Goal: Information Seeking & Learning: Check status

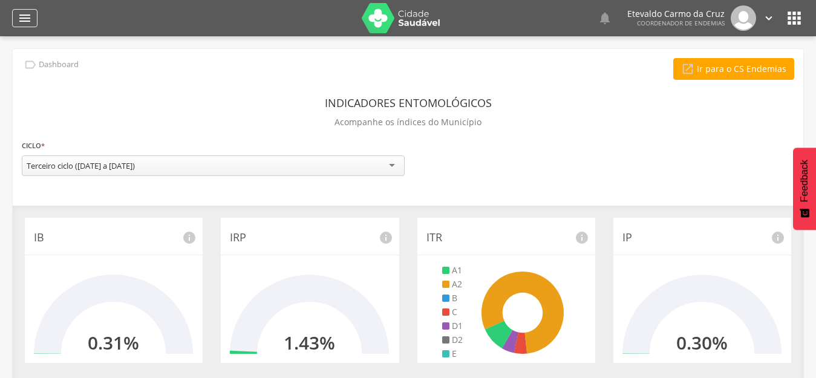
click at [21, 16] on icon "" at bounding box center [25, 18] width 15 height 15
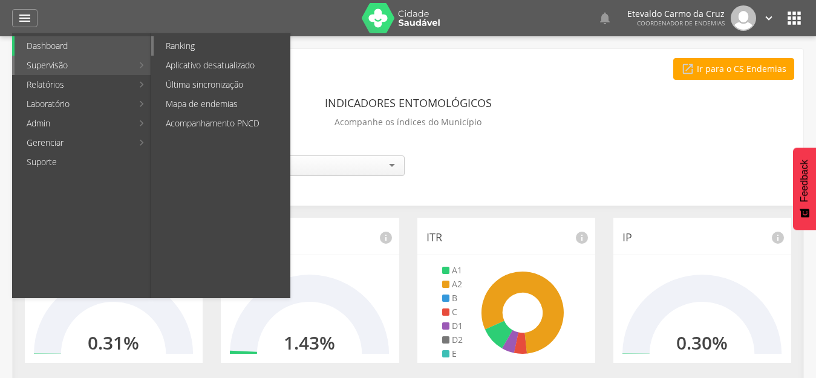
click at [219, 48] on link "Ranking" at bounding box center [222, 45] width 136 height 19
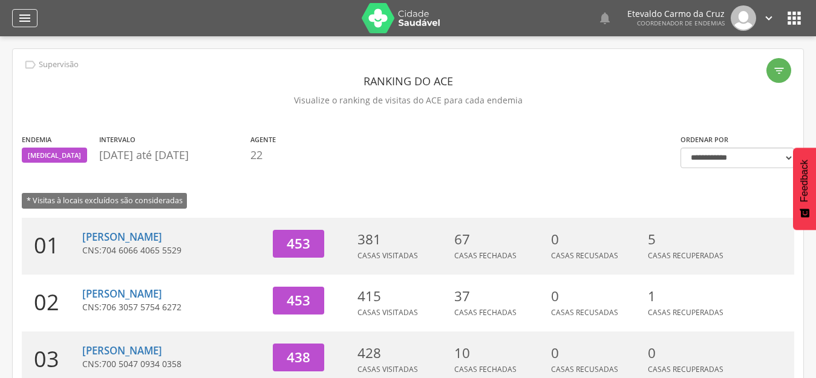
click at [26, 18] on icon "" at bounding box center [25, 18] width 15 height 15
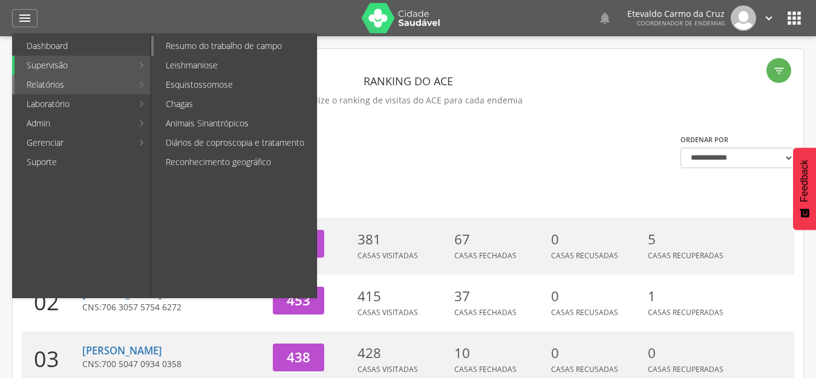
click at [232, 41] on link "Resumo do trabalho de campo" at bounding box center [235, 45] width 163 height 19
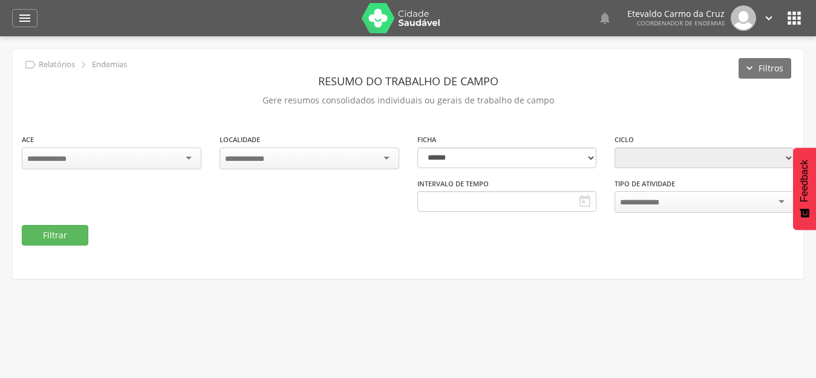
type input "**********"
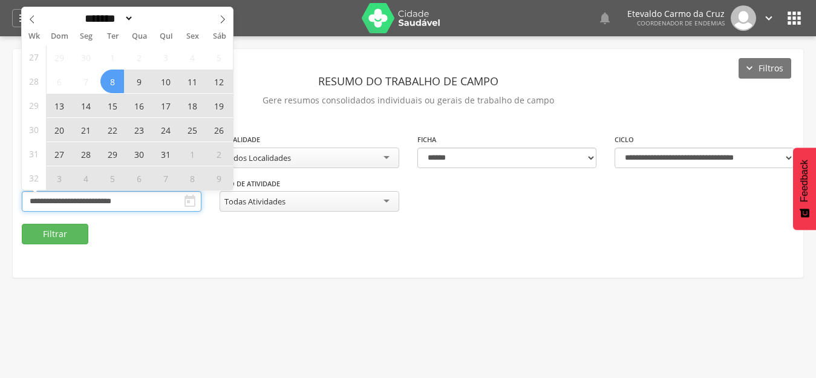
click at [150, 201] on input "**********" at bounding box center [112, 201] width 180 height 21
click at [219, 18] on icon at bounding box center [222, 19] width 8 height 8
select select "*"
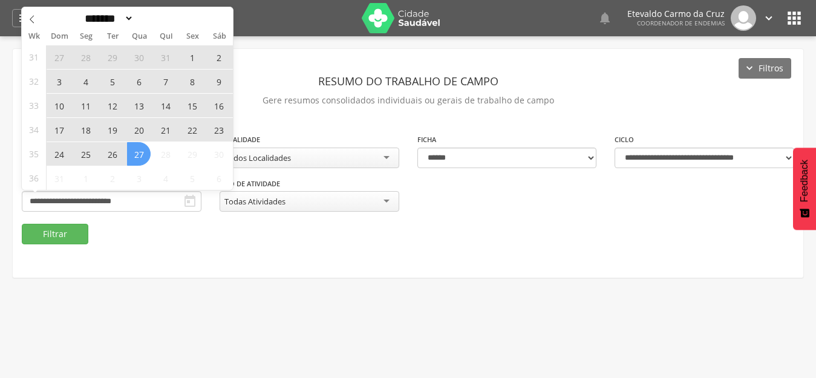
click at [219, 18] on div "******* ********* ***** ***** **** ***** ***** ****** ****" at bounding box center [127, 17] width 211 height 21
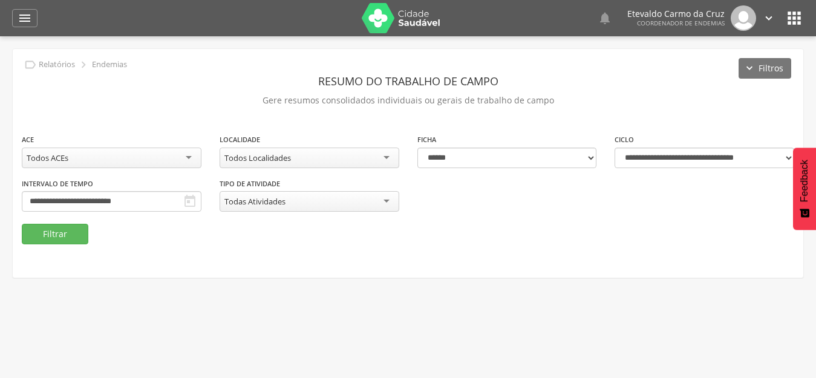
drag, startPoint x: 155, startPoint y: 284, endPoint x: 163, endPoint y: 279, distance: 9.6
click at [161, 281] on div " Usuários  Perfil do Usuário [PERSON_NAME] CPF: 000.000.000-00, [GEOGRAPHIC_D…" at bounding box center [408, 225] width 816 height 378
click at [27, 17] on icon "" at bounding box center [25, 18] width 15 height 15
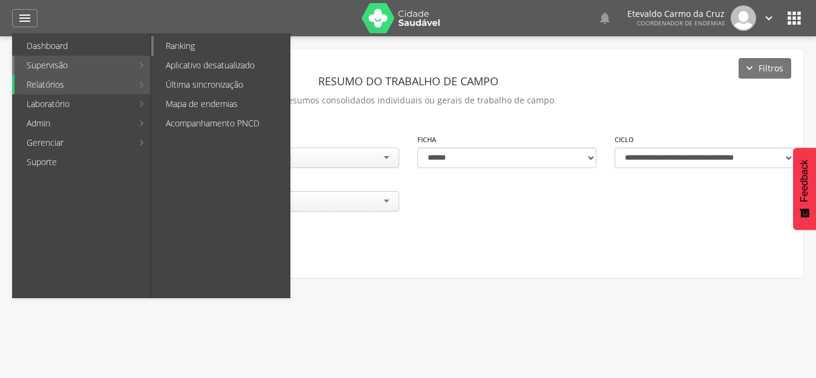
click at [205, 44] on link "Ranking" at bounding box center [222, 45] width 136 height 19
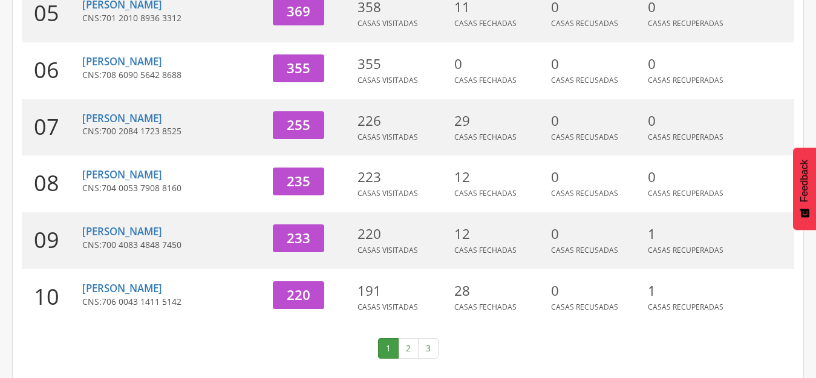
scroll to position [462, 0]
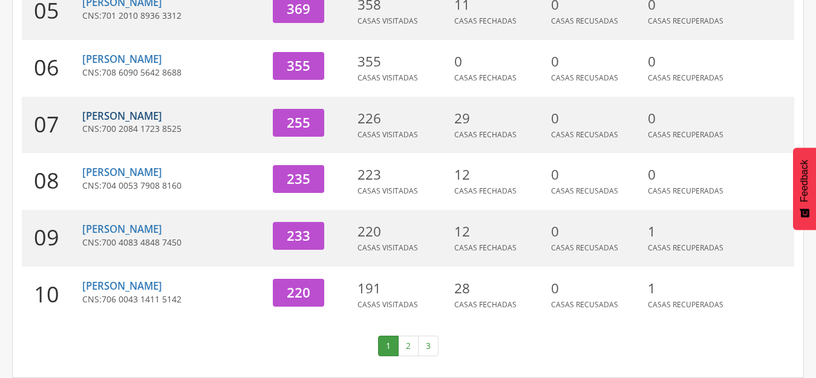
click at [154, 115] on link "[PERSON_NAME]" at bounding box center [122, 116] width 80 height 14
type input "**********"
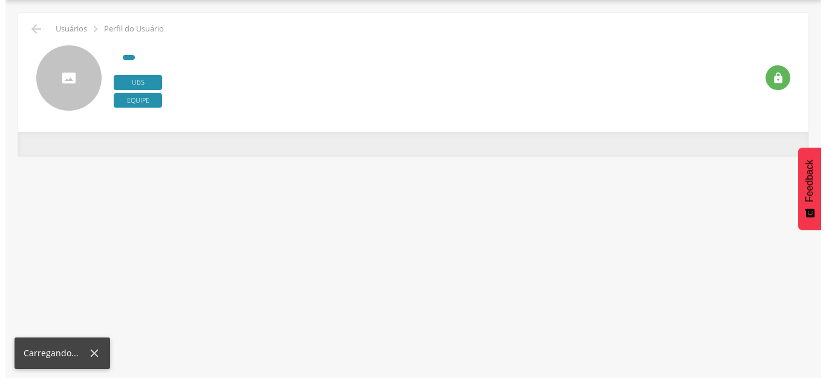
scroll to position [36, 0]
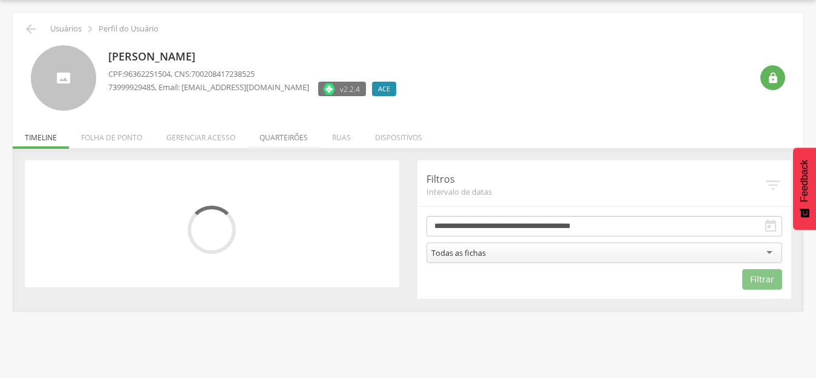
click at [282, 139] on li "Quarteirões" at bounding box center [283, 134] width 73 height 28
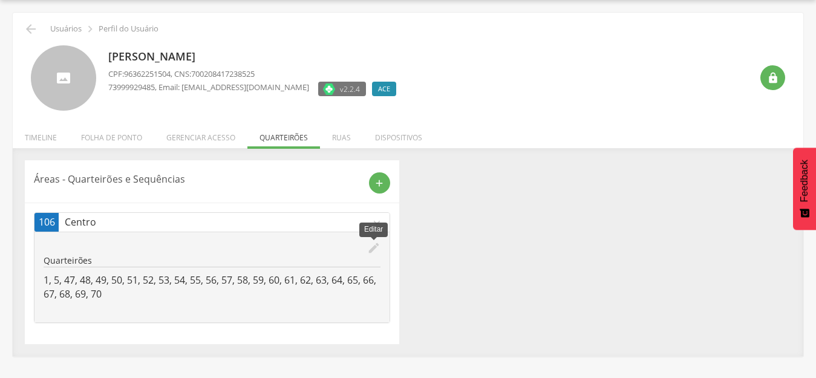
click at [374, 246] on icon "edit" at bounding box center [373, 247] width 13 height 13
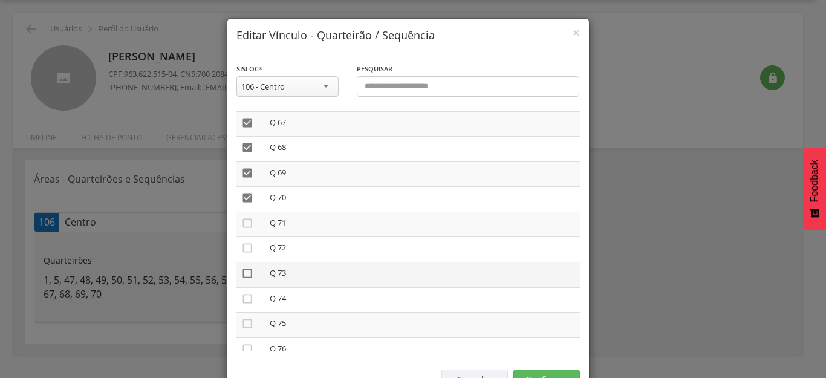
scroll to position [1723, 0]
click at [241, 231] on icon "" at bounding box center [247, 230] width 12 height 12
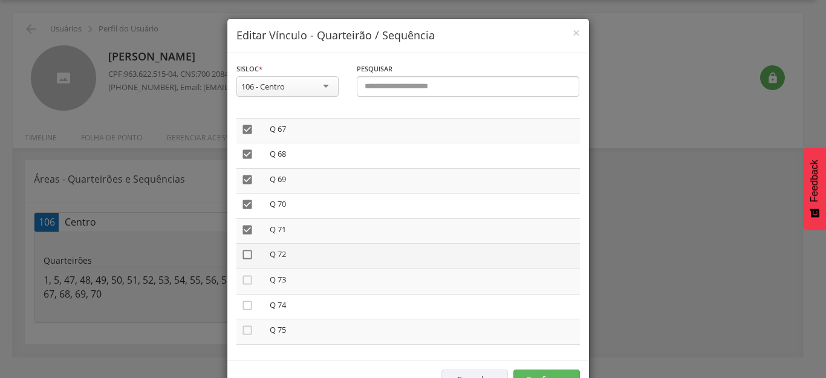
click at [246, 254] on icon "" at bounding box center [247, 255] width 12 height 12
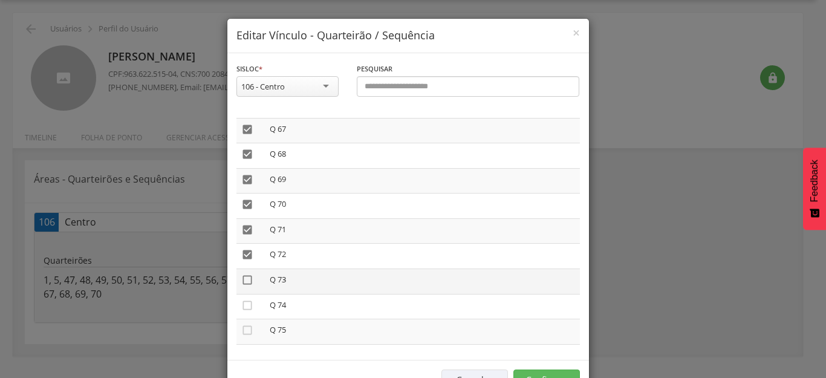
click at [241, 280] on icon "" at bounding box center [247, 280] width 12 height 12
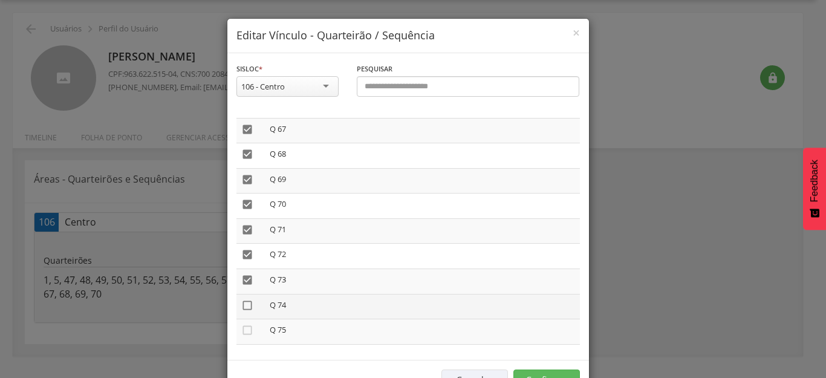
click at [244, 302] on icon "" at bounding box center [247, 305] width 12 height 12
click at [247, 329] on icon "" at bounding box center [247, 330] width 12 height 12
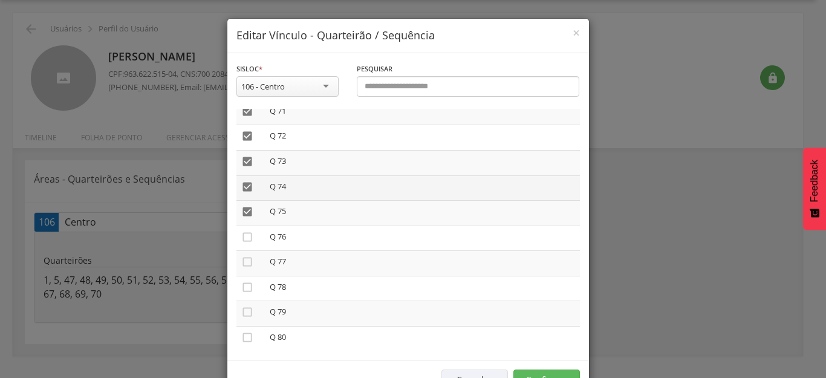
scroll to position [1904, 0]
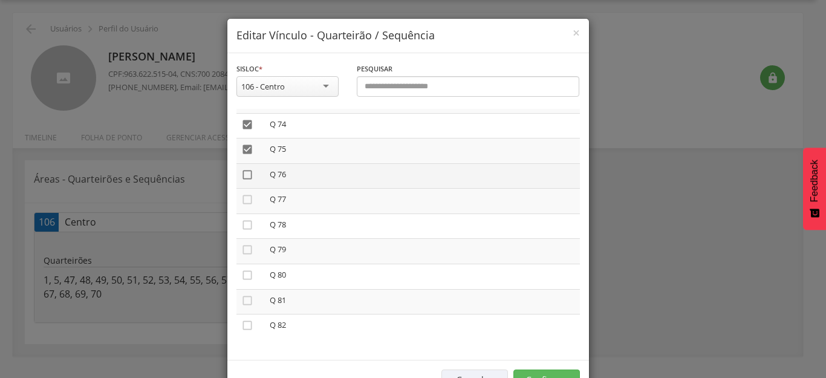
click at [243, 171] on icon "" at bounding box center [247, 175] width 12 height 12
drag, startPoint x: 236, startPoint y: 194, endPoint x: 236, endPoint y: 201, distance: 7.3
click at [241, 199] on icon "" at bounding box center [247, 200] width 12 height 12
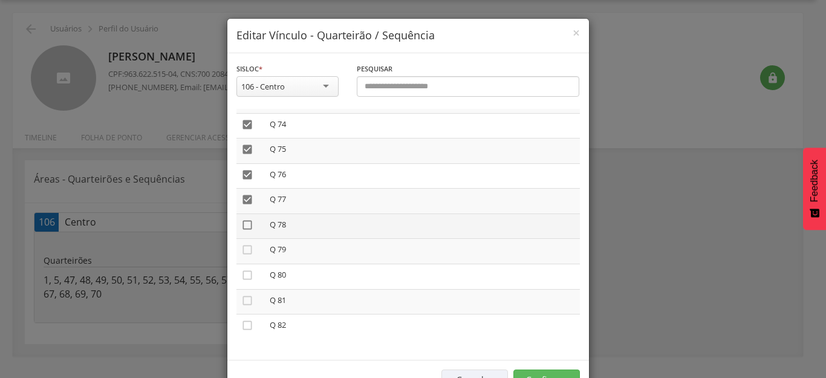
click at [242, 227] on icon "" at bounding box center [247, 225] width 12 height 12
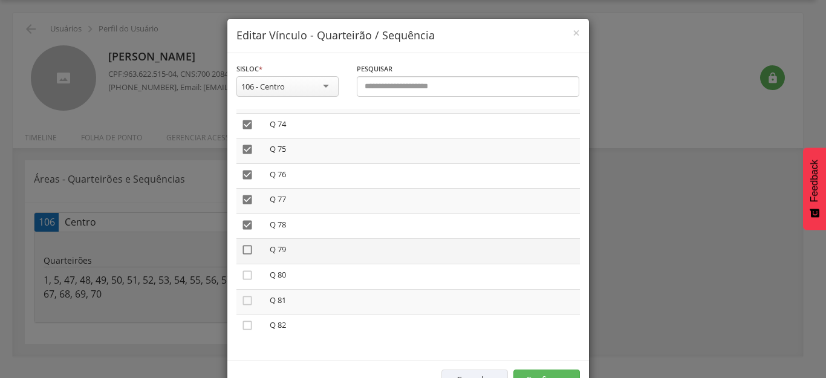
click at [243, 246] on icon "" at bounding box center [247, 250] width 12 height 12
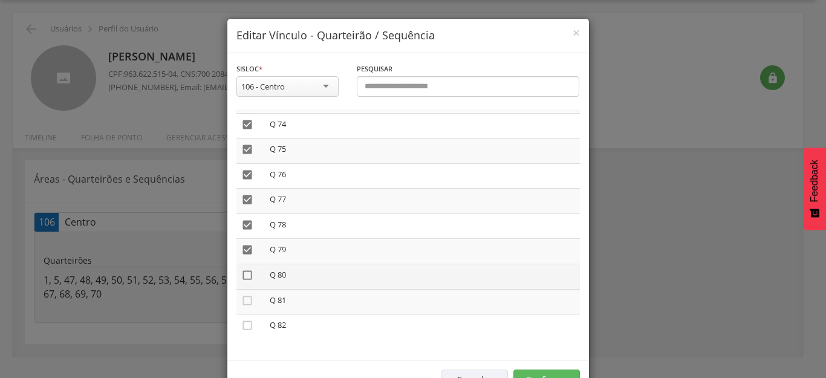
drag, startPoint x: 242, startPoint y: 276, endPoint x: 242, endPoint y: 285, distance: 9.1
click at [242, 277] on icon "" at bounding box center [247, 275] width 12 height 12
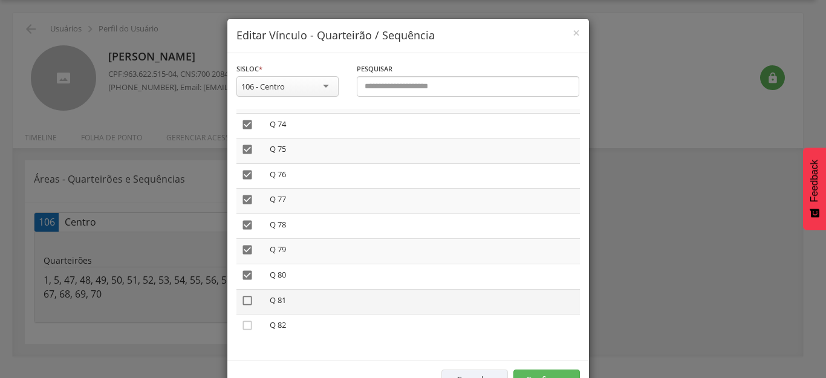
click at [242, 296] on icon "" at bounding box center [247, 301] width 12 height 12
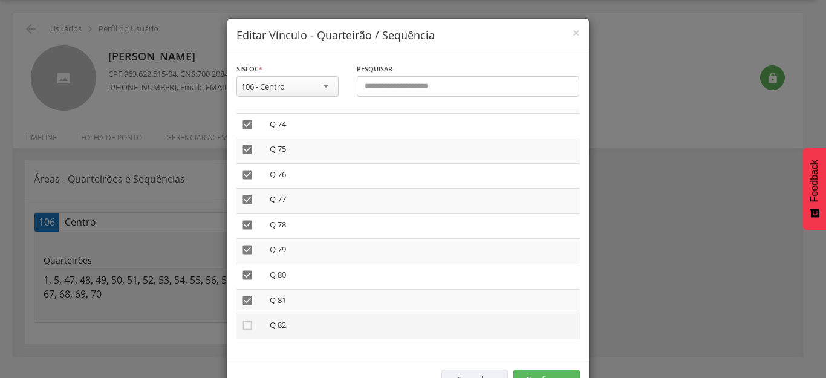
drag, startPoint x: 237, startPoint y: 324, endPoint x: 310, endPoint y: 330, distance: 73.5
click at [241, 327] on icon "" at bounding box center [247, 325] width 12 height 12
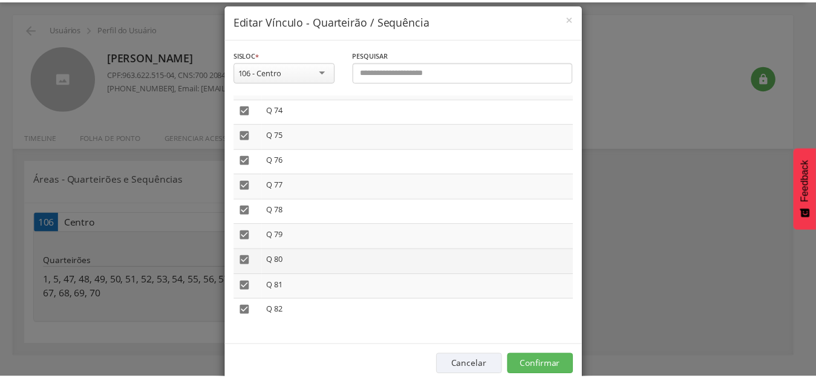
scroll to position [40, 0]
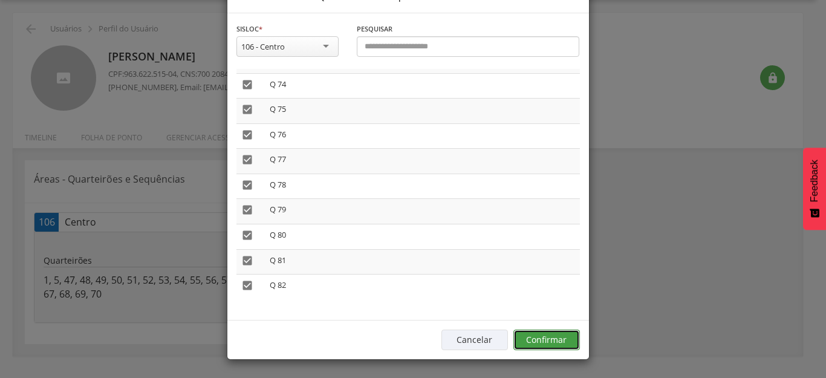
click at [529, 340] on button "Confirmar" at bounding box center [546, 340] width 67 height 21
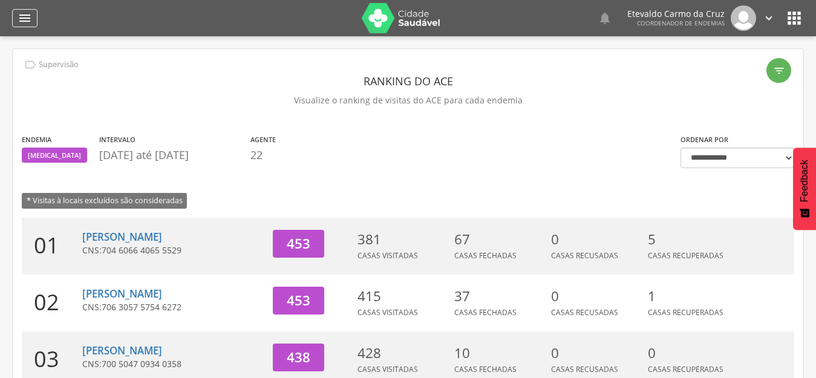
click at [25, 15] on icon "" at bounding box center [25, 18] width 15 height 15
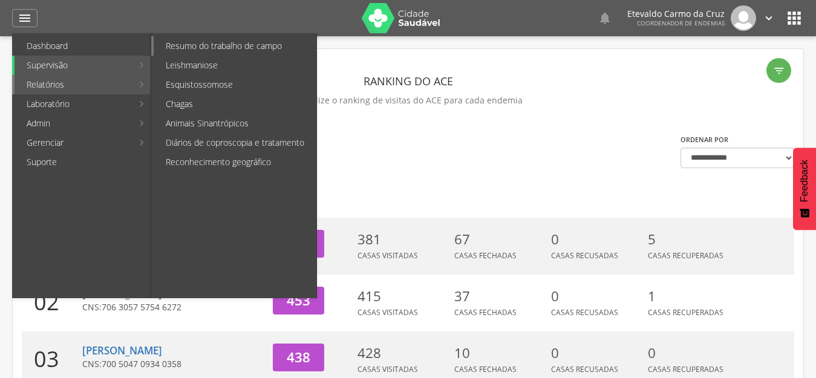
click at [208, 48] on link "Resumo do trabalho de campo" at bounding box center [235, 45] width 163 height 19
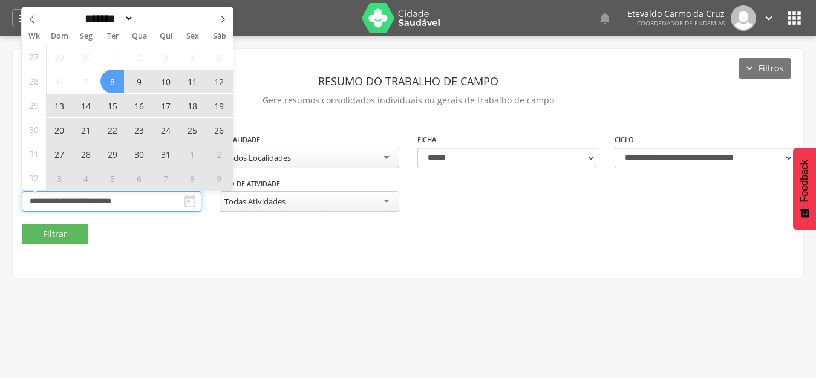
click at [104, 200] on input "**********" at bounding box center [112, 201] width 180 height 21
click at [223, 18] on icon at bounding box center [222, 19] width 8 height 8
select select "*"
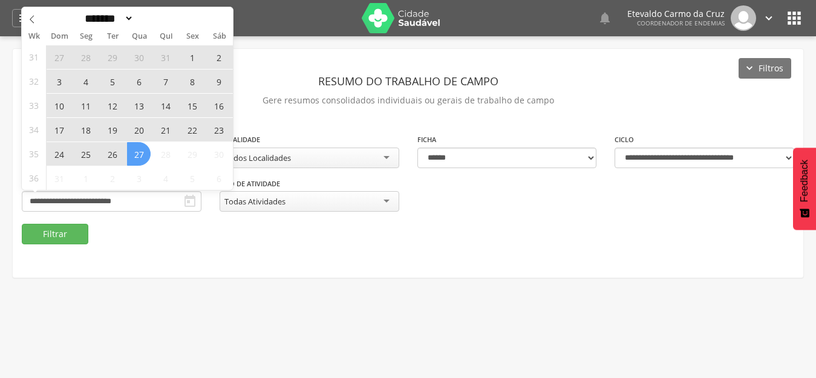
click at [58, 100] on span "10" at bounding box center [59, 106] width 24 height 24
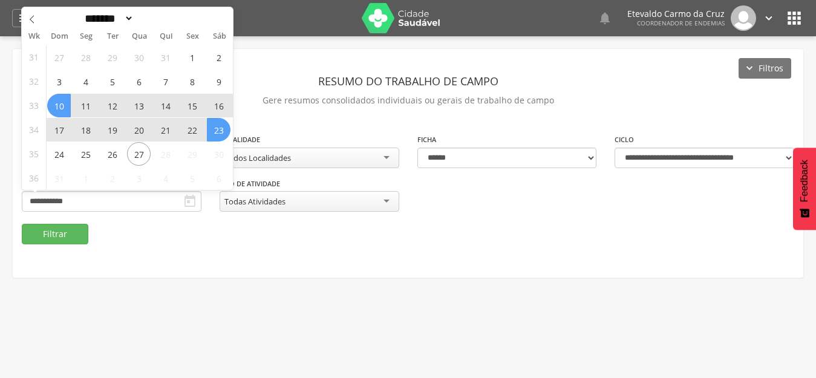
click at [213, 128] on span "23" at bounding box center [219, 130] width 24 height 24
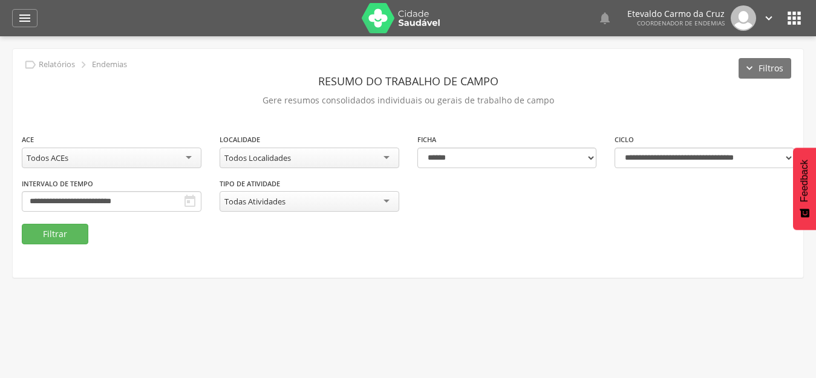
click at [382, 157] on div "Todos Localidades" at bounding box center [310, 158] width 180 height 21
click at [50, 234] on button "Filtrar" at bounding box center [55, 234] width 67 height 21
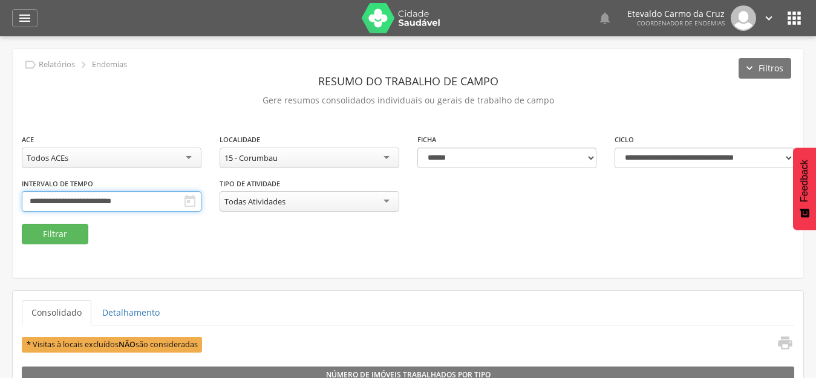
click at [148, 202] on input "**********" at bounding box center [112, 201] width 180 height 21
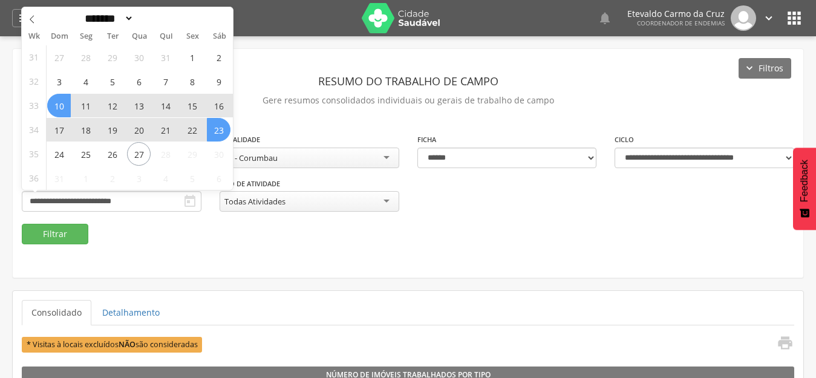
click at [125, 276] on div "**********" at bounding box center [408, 163] width 790 height 229
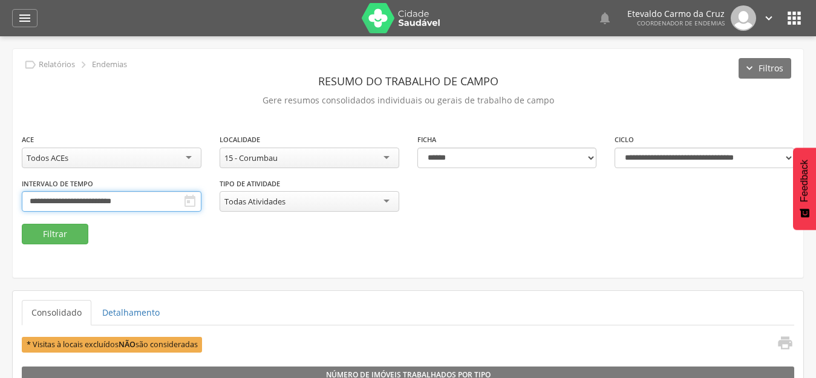
click at [120, 202] on input "**********" at bounding box center [112, 201] width 180 height 21
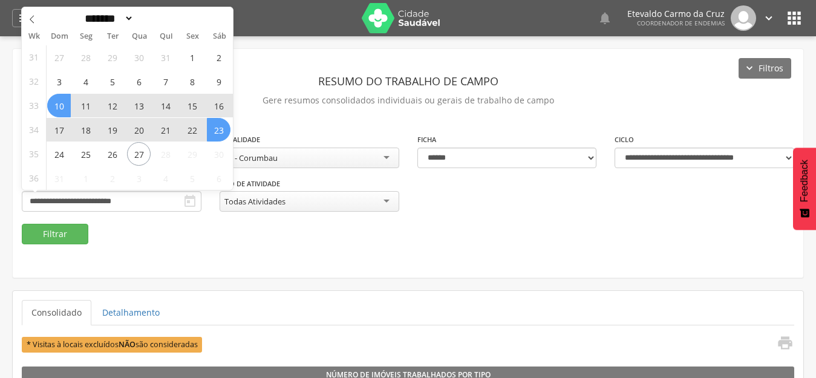
click at [373, 160] on div "15 - Corumbau" at bounding box center [310, 158] width 180 height 21
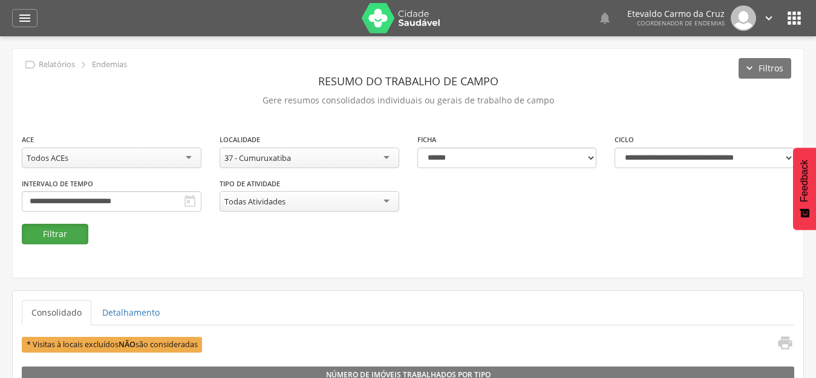
click at [67, 226] on button "Filtrar" at bounding box center [55, 234] width 67 height 21
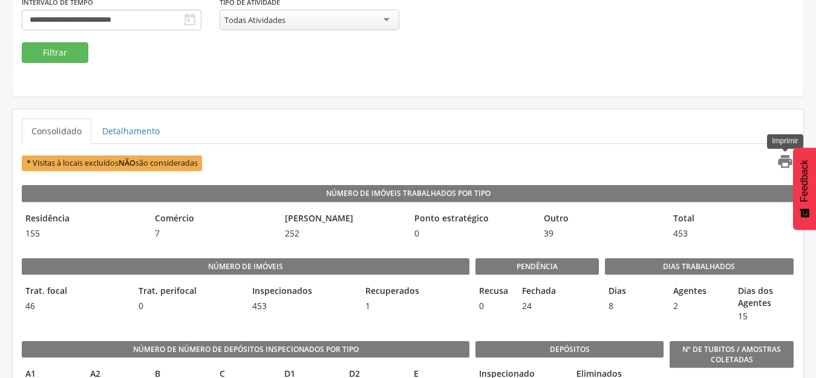
click at [781, 159] on icon "" at bounding box center [785, 161] width 17 height 17
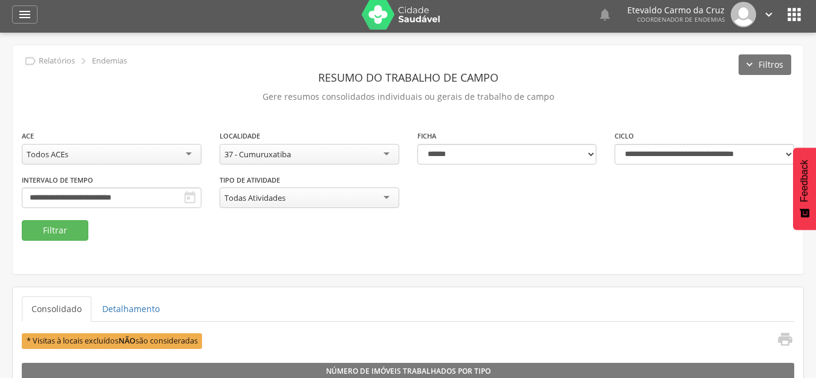
scroll to position [0, 0]
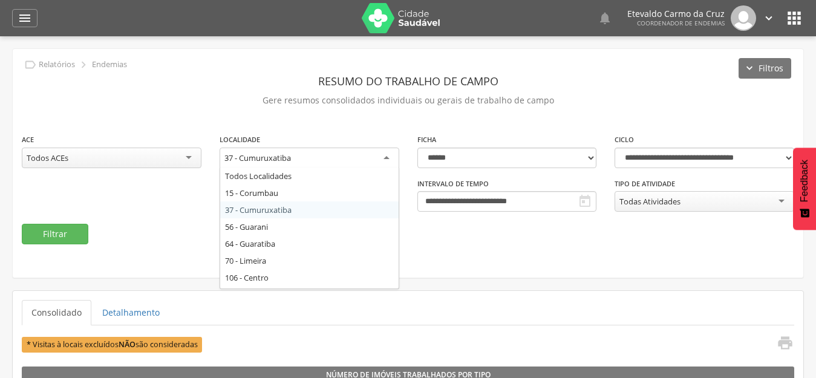
click at [386, 153] on div "37 - Cumuruxatiba" at bounding box center [310, 159] width 180 height 22
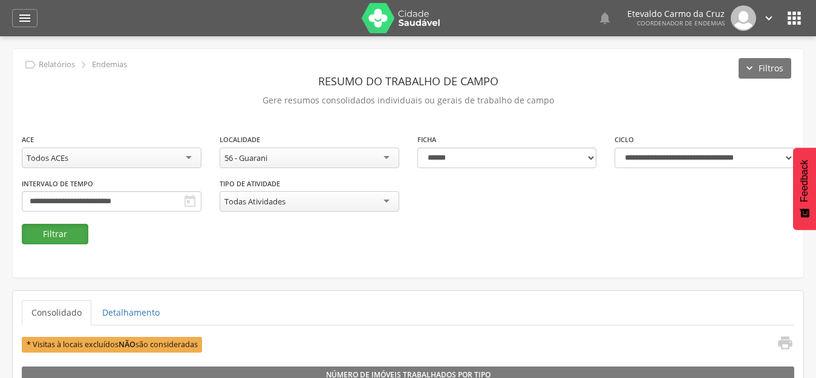
click at [68, 235] on button "Filtrar" at bounding box center [55, 234] width 67 height 21
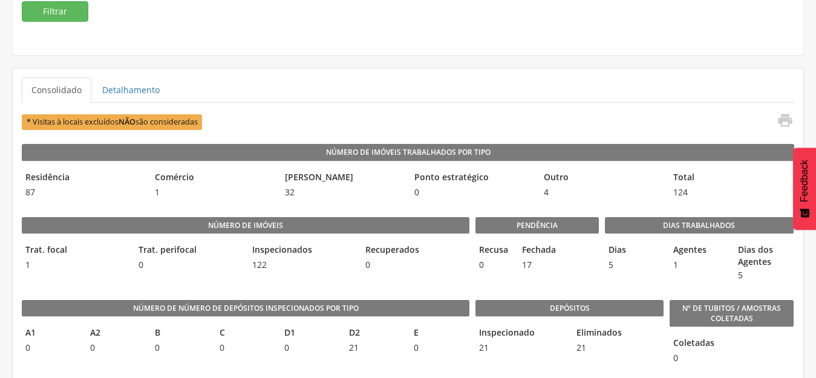
scroll to position [242, 0]
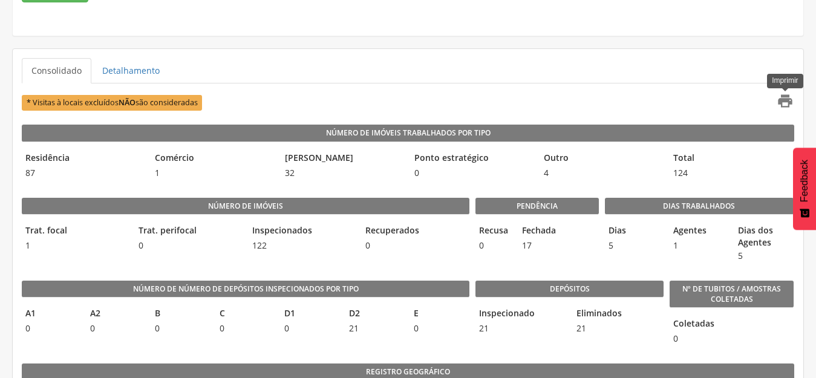
click at [782, 101] on icon "" at bounding box center [785, 101] width 17 height 17
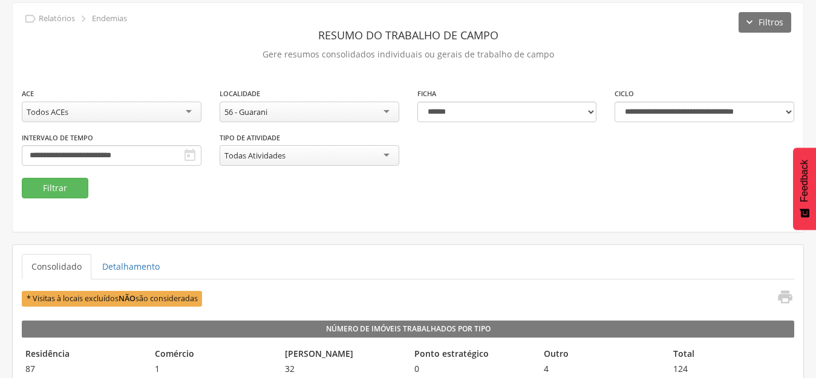
scroll to position [0, 0]
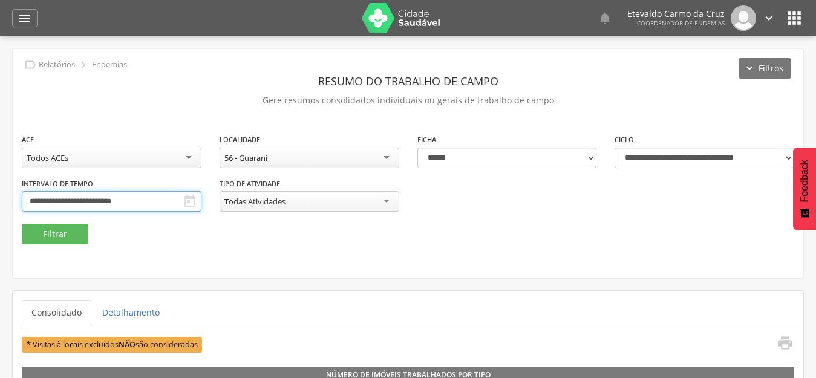
click at [108, 204] on input "**********" at bounding box center [112, 201] width 180 height 21
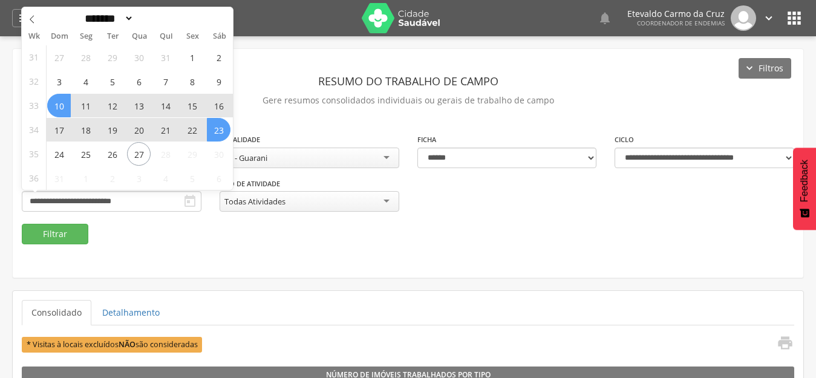
click at [316, 273] on div "**********" at bounding box center [408, 163] width 790 height 229
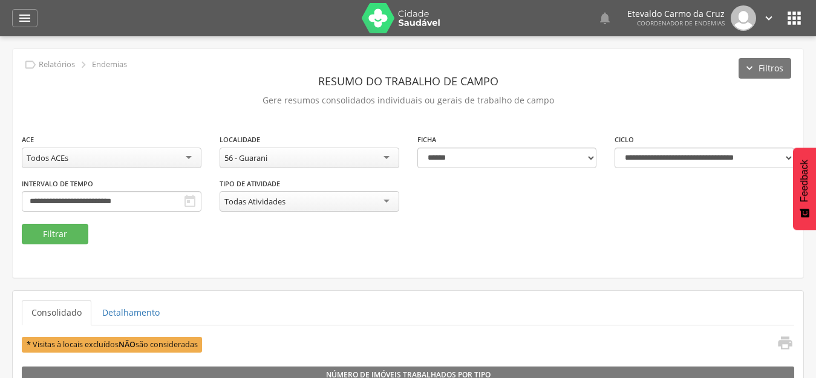
drag, startPoint x: 366, startPoint y: 154, endPoint x: 365, endPoint y: 164, distance: 10.4
click at [366, 157] on div "56 - Guarani" at bounding box center [310, 158] width 180 height 21
click at [65, 237] on button "Filtrar" at bounding box center [55, 234] width 67 height 21
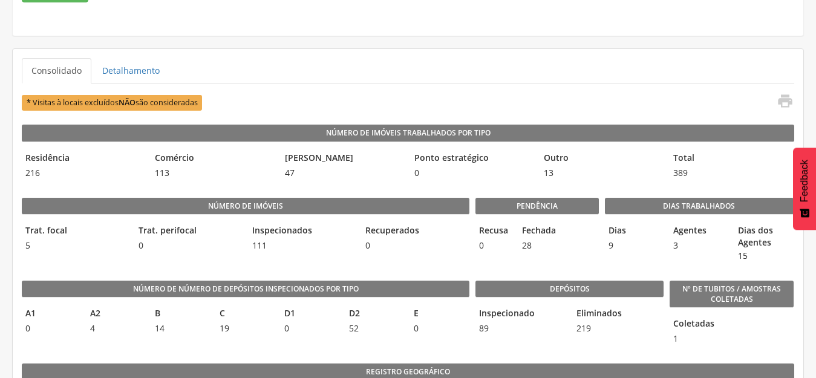
scroll to position [302, 0]
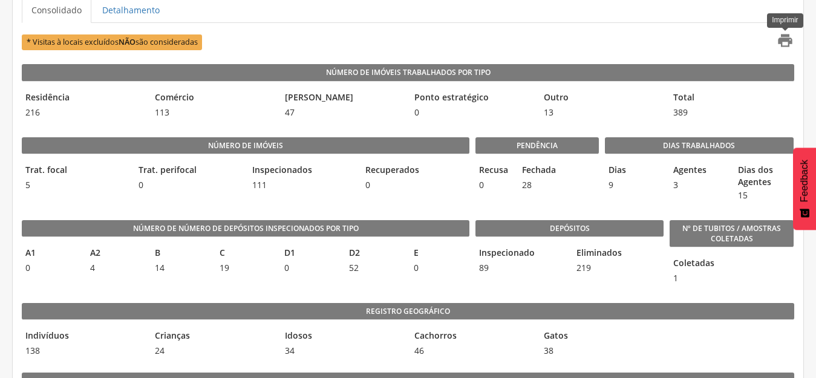
click at [784, 37] on icon "" at bounding box center [785, 40] width 17 height 17
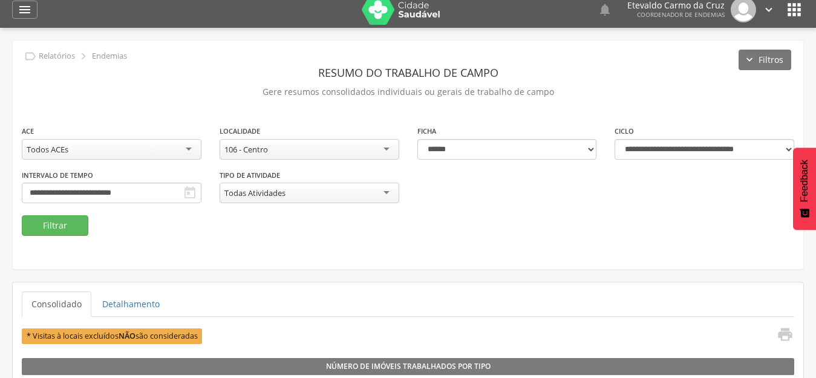
scroll to position [0, 0]
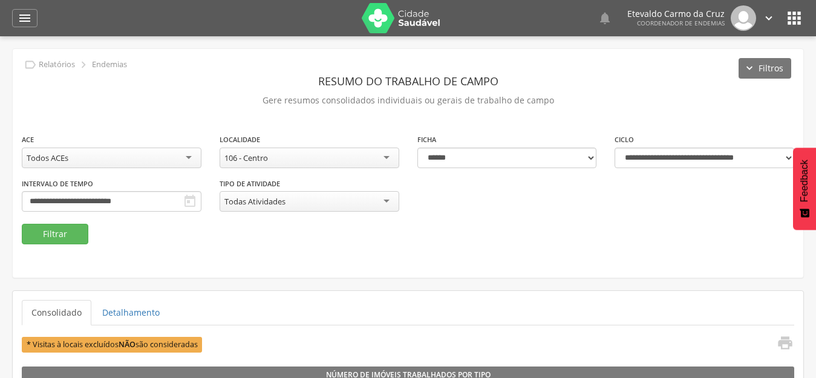
click at [388, 154] on div "106 - Centro" at bounding box center [310, 158] width 180 height 21
click at [57, 236] on button "Filtrar" at bounding box center [55, 234] width 67 height 21
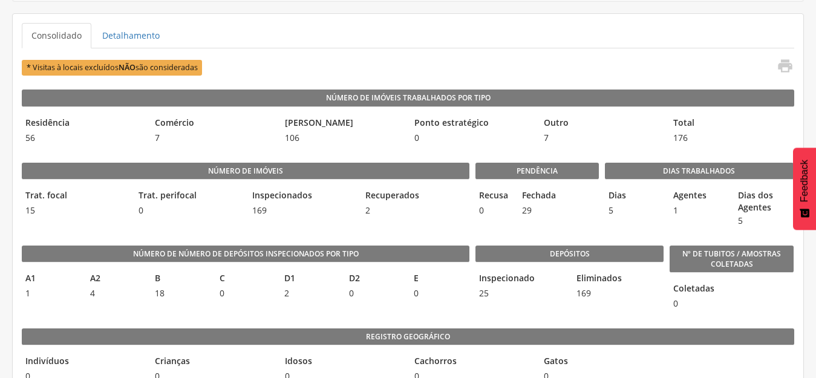
scroll to position [302, 0]
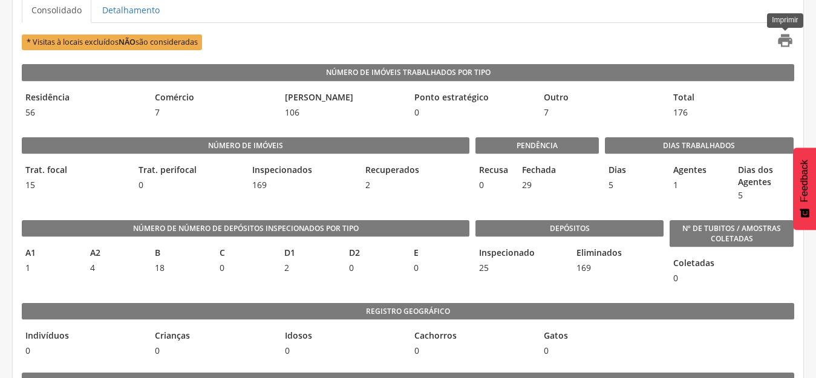
click at [783, 37] on icon "" at bounding box center [785, 40] width 17 height 17
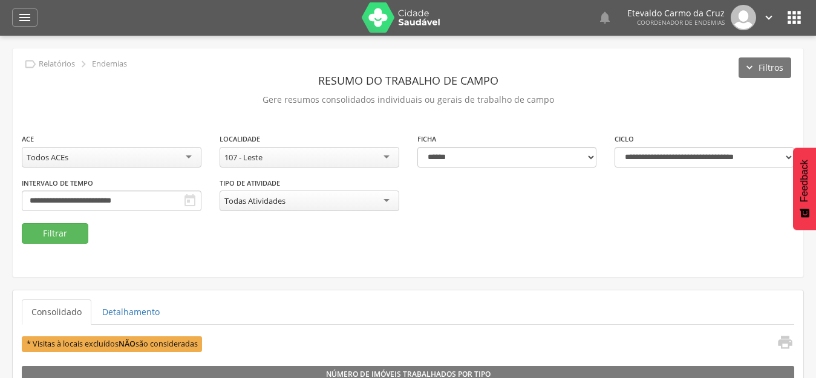
scroll to position [0, 0]
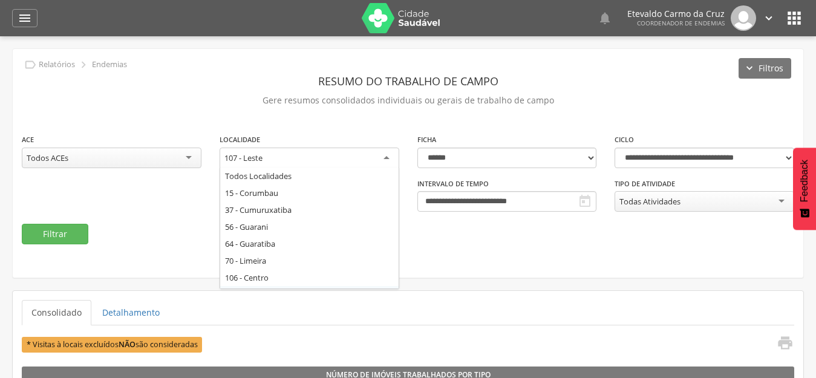
click at [379, 160] on div "107 - Leste" at bounding box center [310, 159] width 180 height 22
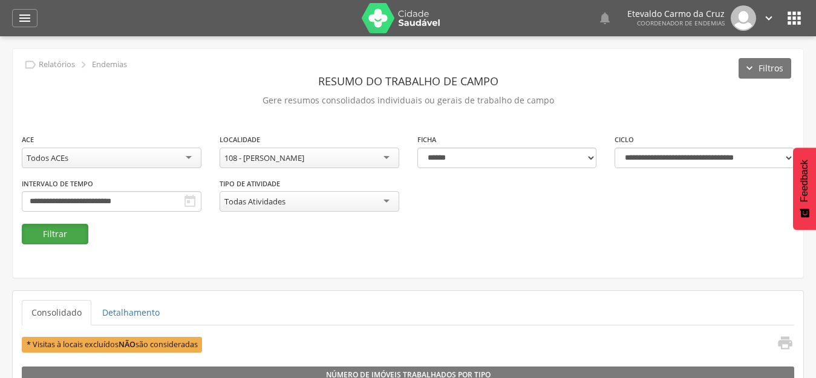
click at [40, 235] on button "Filtrar" at bounding box center [55, 234] width 67 height 21
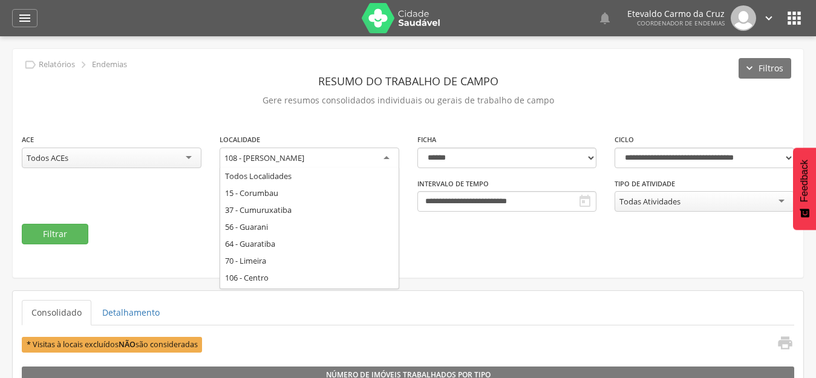
click at [385, 157] on div "108 - [PERSON_NAME]" at bounding box center [310, 159] width 180 height 22
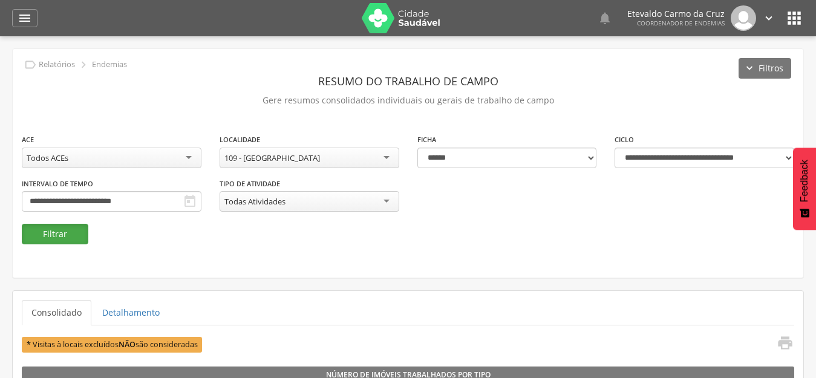
click at [49, 233] on button "Filtrar" at bounding box center [55, 234] width 67 height 21
click at [385, 161] on div "109 - [GEOGRAPHIC_DATA]" at bounding box center [310, 158] width 180 height 21
click at [60, 235] on button "Filtrar" at bounding box center [55, 234] width 67 height 21
click at [21, 13] on icon "" at bounding box center [25, 18] width 15 height 15
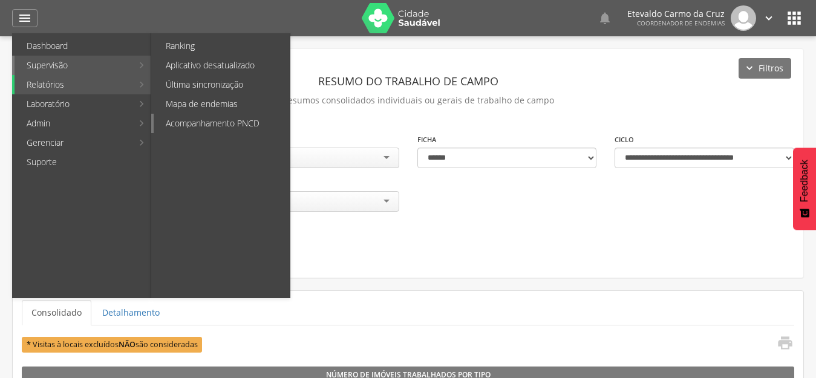
click at [203, 123] on link "Acompanhamento PNCD" at bounding box center [222, 123] width 136 height 19
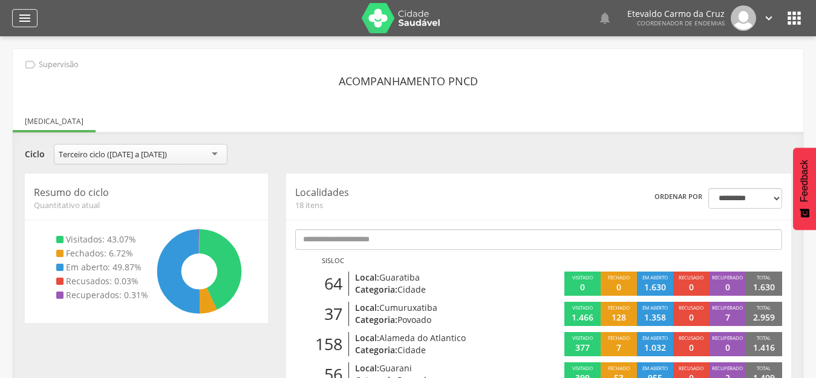
click at [24, 16] on icon "" at bounding box center [25, 18] width 15 height 15
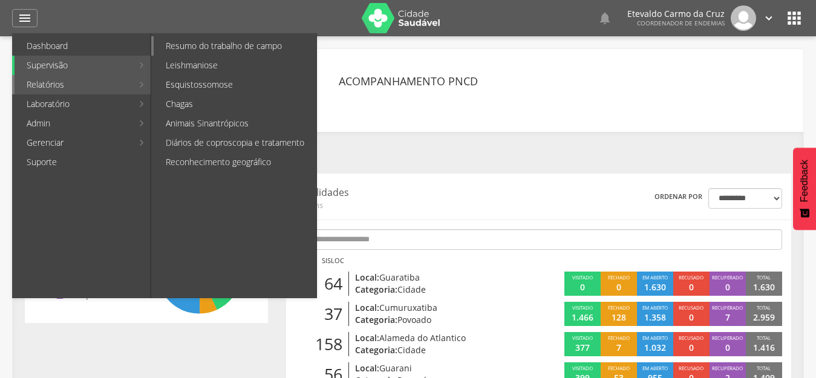
click at [218, 51] on link "Resumo do trabalho de campo" at bounding box center [235, 45] width 163 height 19
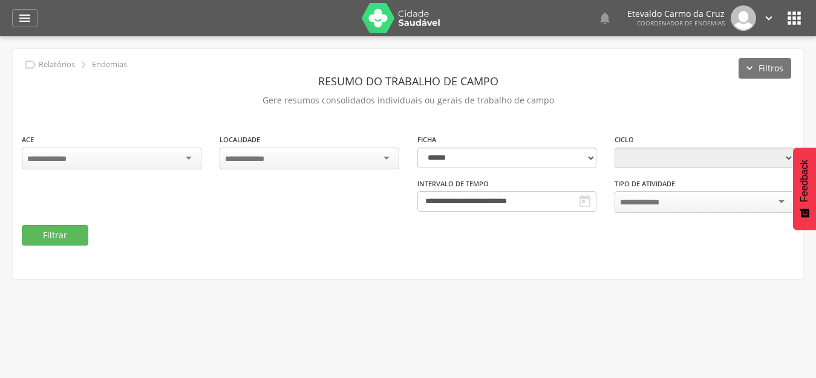
type input "**********"
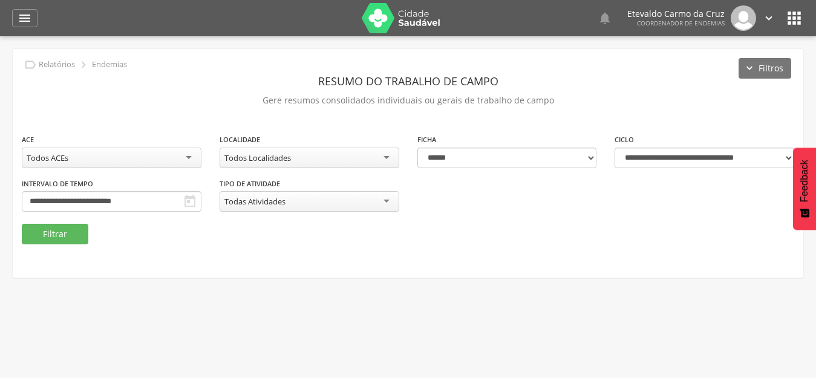
scroll to position [36, 0]
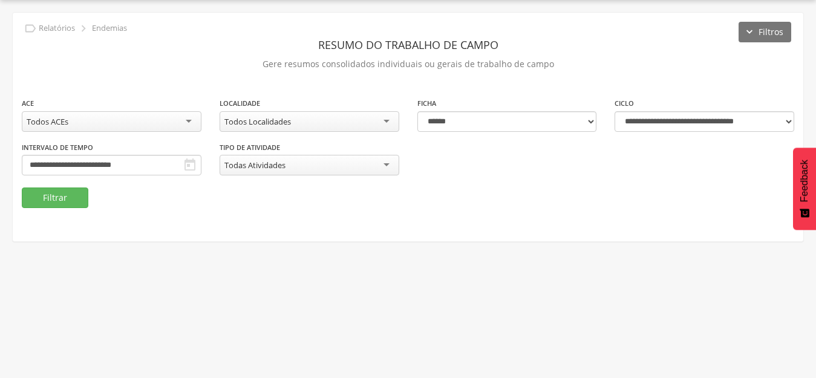
click at [362, 125] on div "Todos Localidades" at bounding box center [310, 121] width 180 height 21
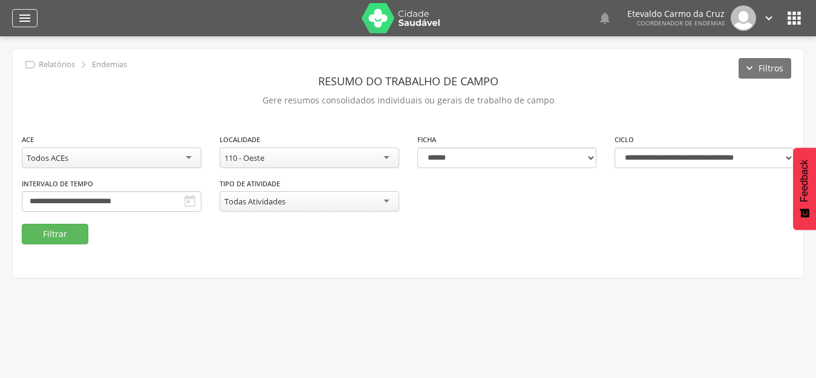
click at [24, 10] on div "" at bounding box center [24, 18] width 25 height 18
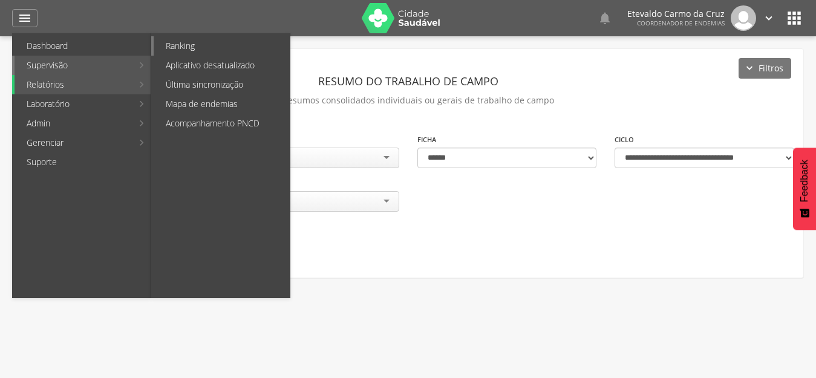
click at [194, 42] on link "Ranking" at bounding box center [222, 45] width 136 height 19
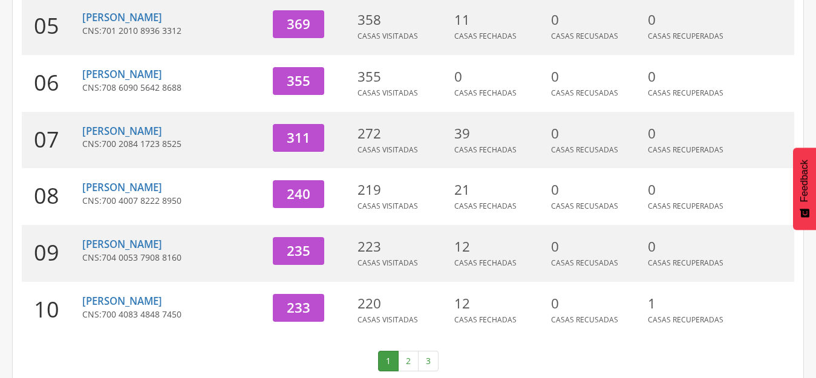
scroll to position [462, 0]
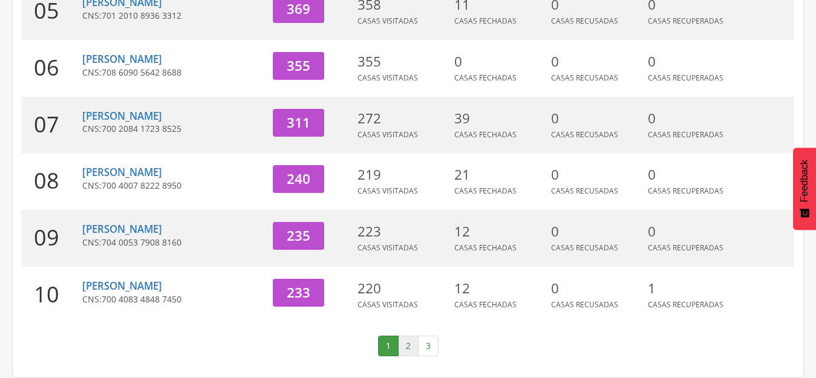
click at [403, 339] on link "2" at bounding box center [408, 346] width 21 height 21
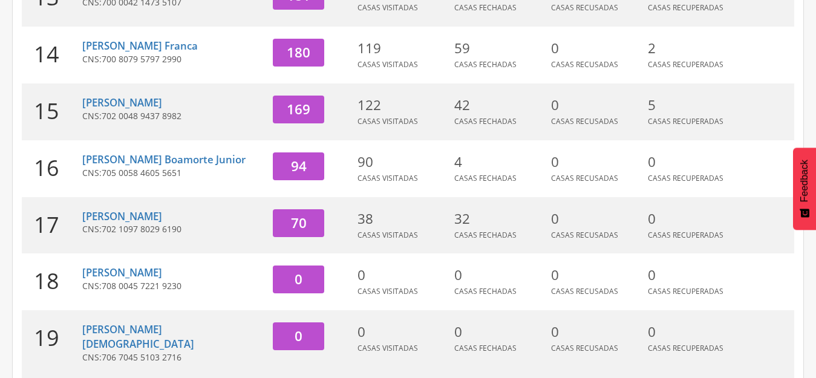
scroll to position [341, 0]
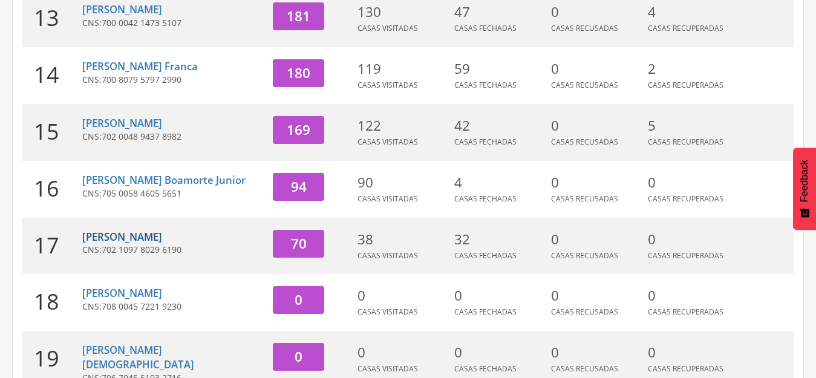
click at [143, 244] on link "[PERSON_NAME]" at bounding box center [122, 237] width 80 height 14
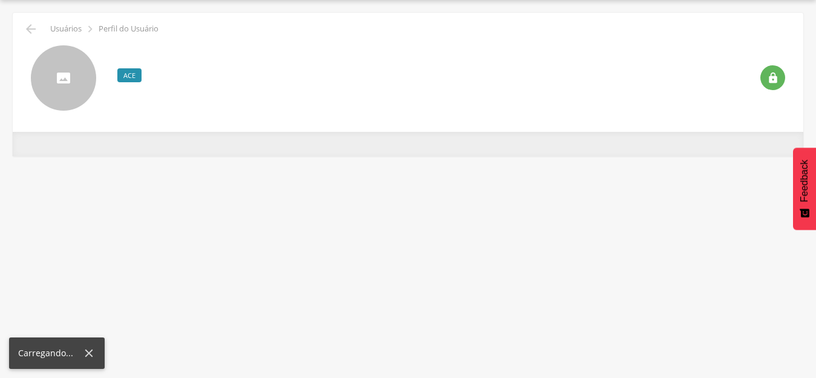
scroll to position [36, 0]
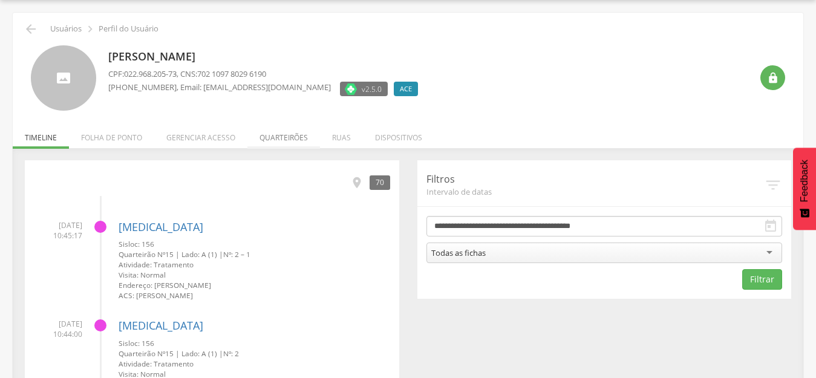
click at [285, 134] on li "Quarteirões" at bounding box center [283, 134] width 73 height 28
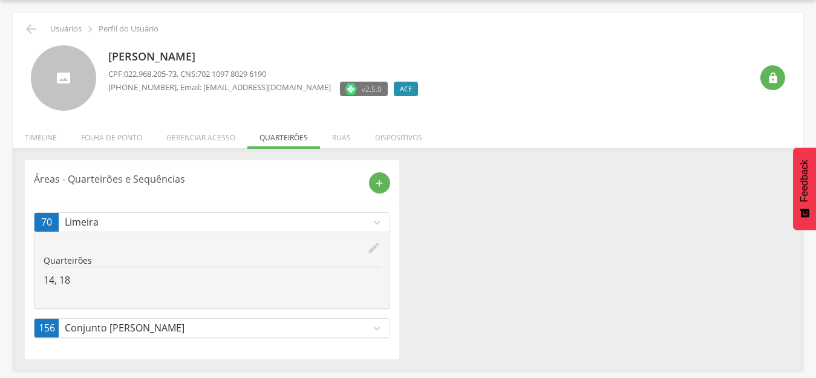
click at [227, 327] on p "Conjunto [PERSON_NAME]" at bounding box center [217, 328] width 305 height 14
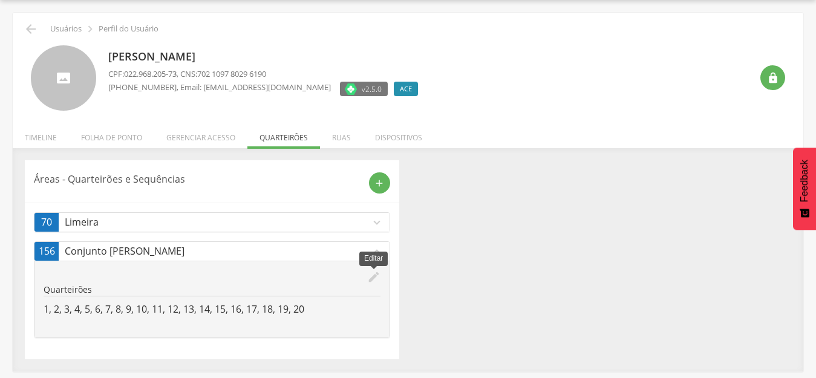
click at [371, 276] on icon "edit" at bounding box center [373, 276] width 13 height 13
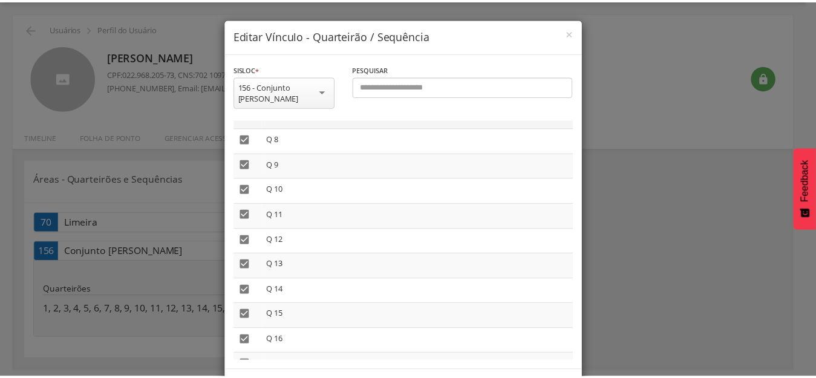
scroll to position [242, 0]
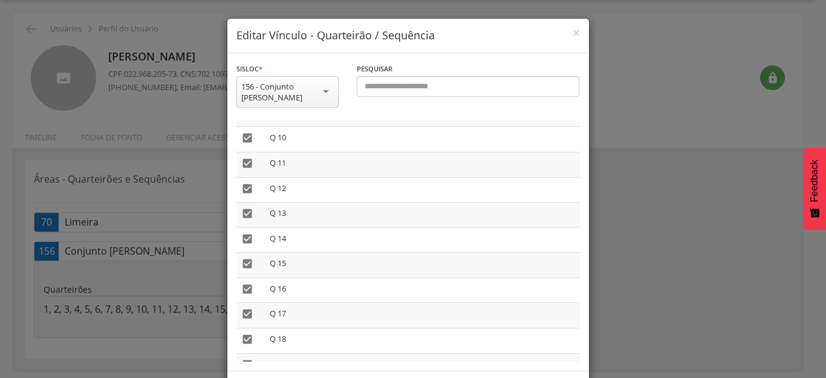
click at [692, 308] on div "**********" at bounding box center [413, 189] width 826 height 378
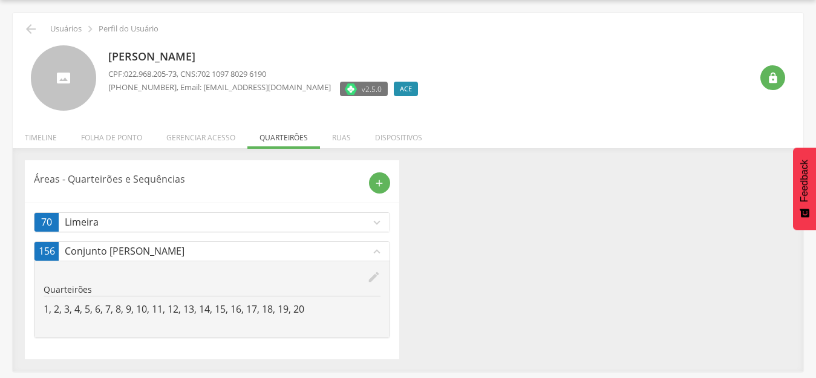
click at [23, 33] on div " Usuários  Perfil do Usuário" at bounding box center [408, 29] width 772 height 15
click at [43, 137] on li "Timeline" at bounding box center [41, 134] width 56 height 28
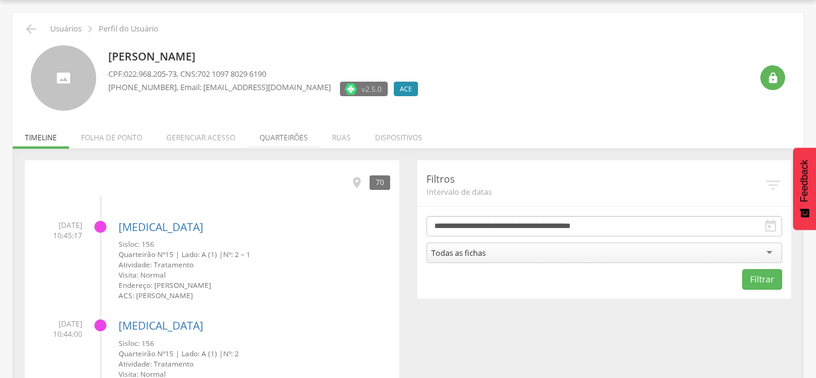
click at [275, 137] on li "Quarteirões" at bounding box center [283, 134] width 73 height 28
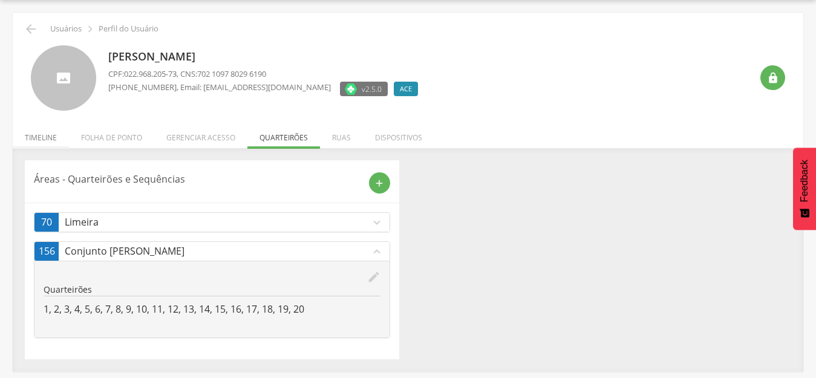
click at [42, 139] on li "Timeline" at bounding box center [41, 134] width 56 height 28
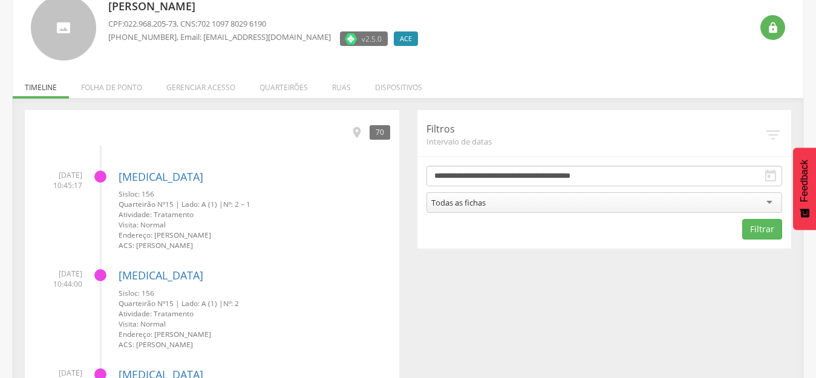
scroll to position [36, 0]
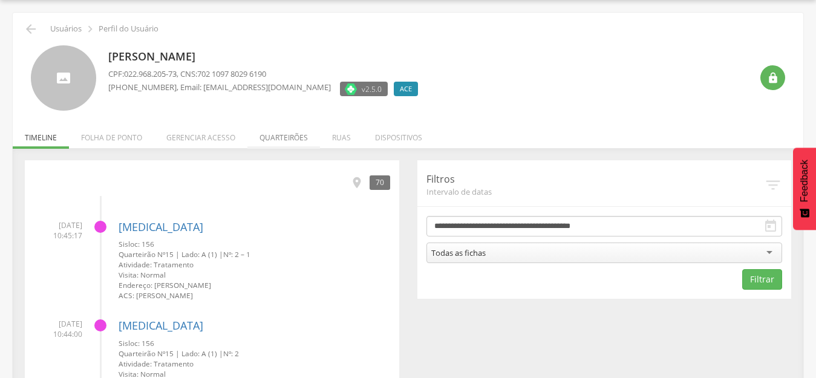
click at [292, 137] on li "Quarteirões" at bounding box center [283, 134] width 73 height 28
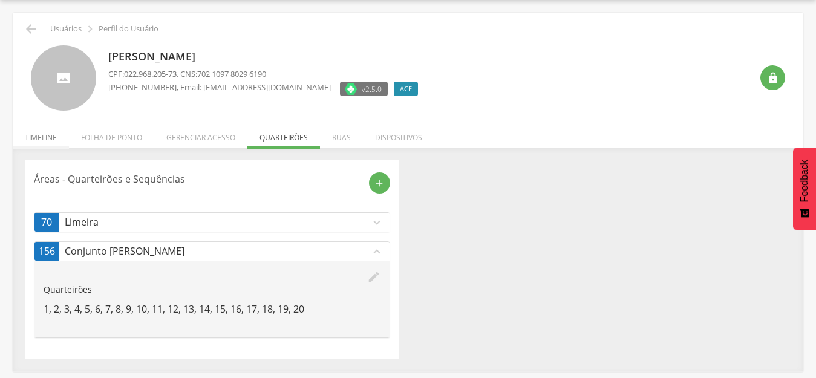
click at [41, 135] on li "Timeline" at bounding box center [41, 134] width 56 height 28
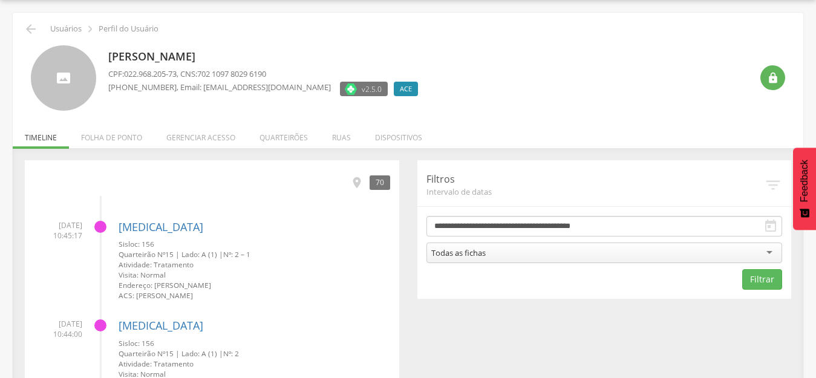
scroll to position [0, 0]
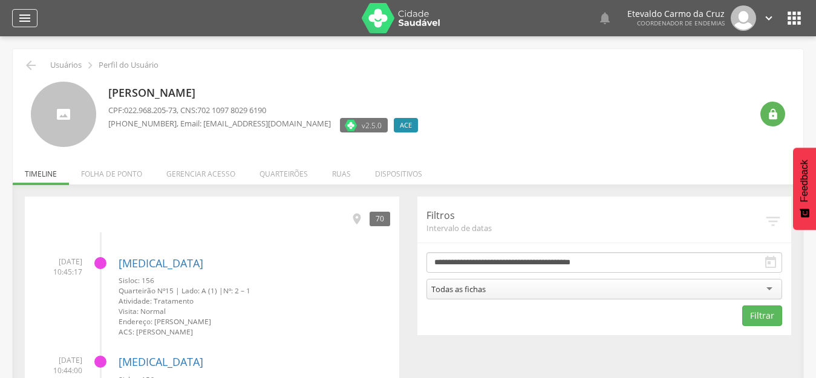
click at [18, 15] on icon "" at bounding box center [25, 18] width 15 height 15
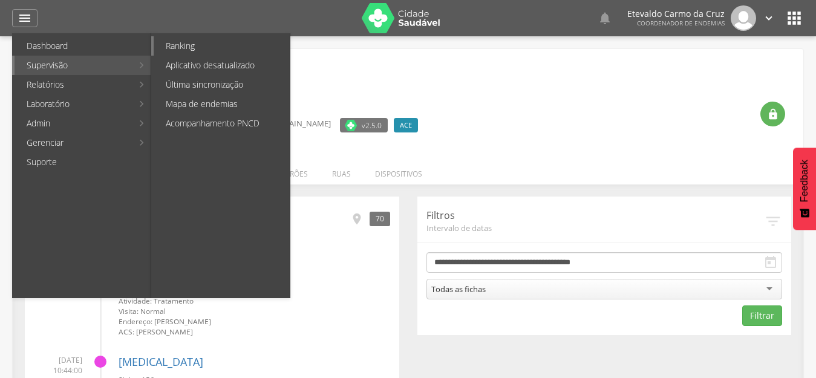
click at [224, 50] on link "Ranking" at bounding box center [222, 45] width 136 height 19
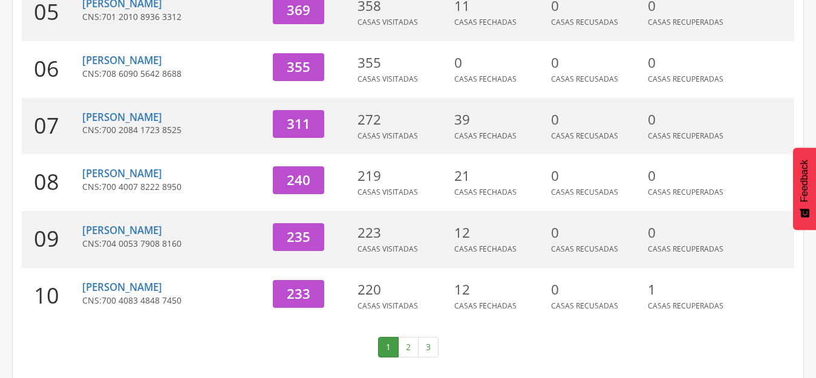
scroll to position [462, 0]
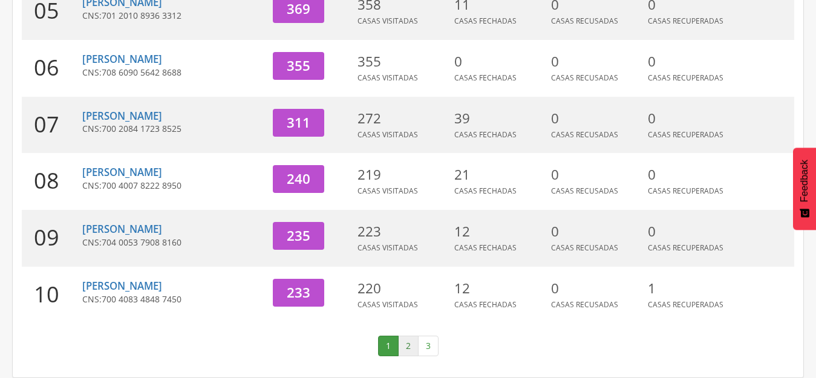
click at [407, 346] on link "2" at bounding box center [408, 346] width 21 height 21
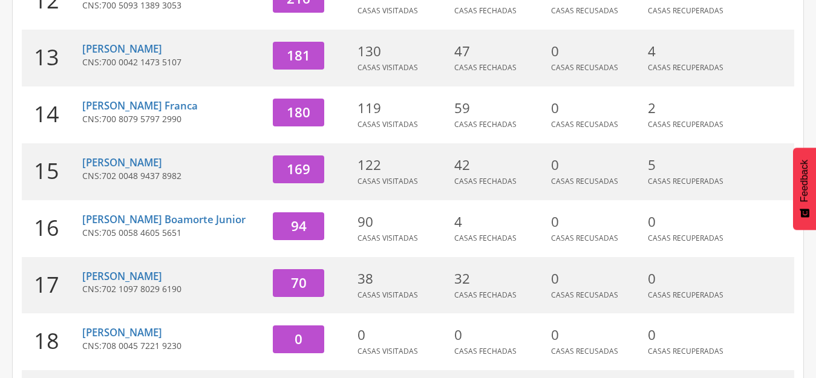
scroll to position [281, 0]
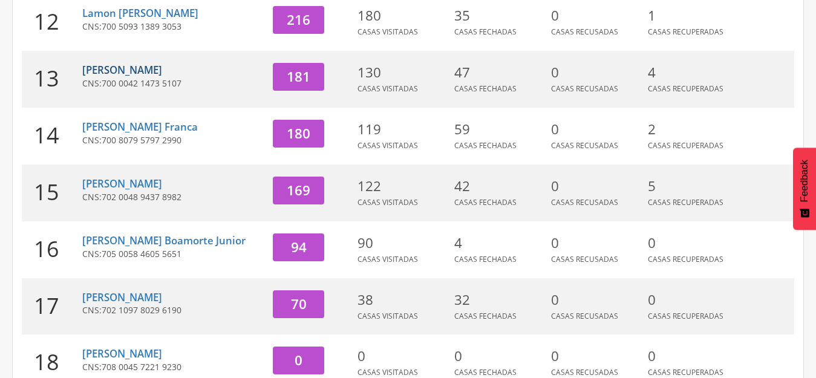
click at [125, 70] on link "[PERSON_NAME]" at bounding box center [122, 70] width 80 height 14
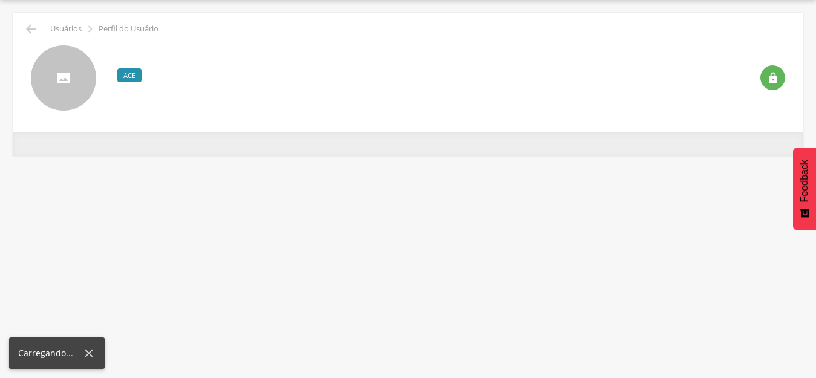
scroll to position [36, 0]
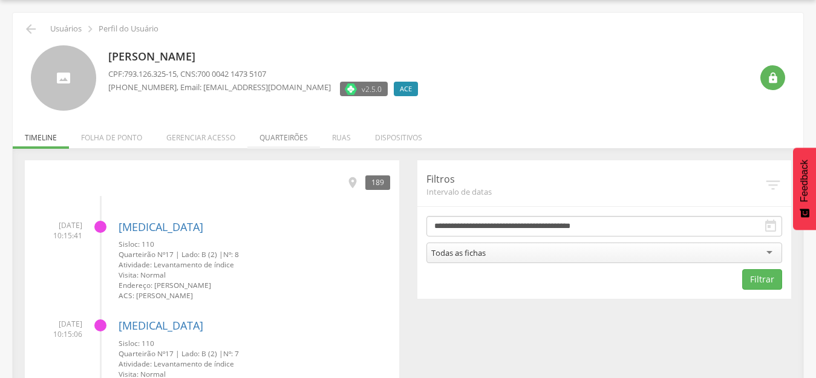
click at [280, 137] on li "Quarteirões" at bounding box center [283, 134] width 73 height 28
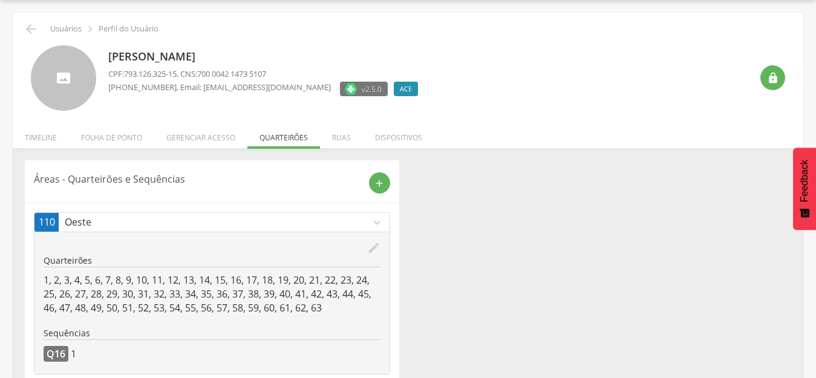
click at [331, 303] on p "1, 2, 3, 4, 5, 6, 7, 8, 9, 10, 11, 12, 13, 14, 15, 16, 17, 18, 19, 20, 21, 22, …" at bounding box center [212, 294] width 337 height 42
click at [34, 30] on icon "" at bounding box center [31, 29] width 15 height 15
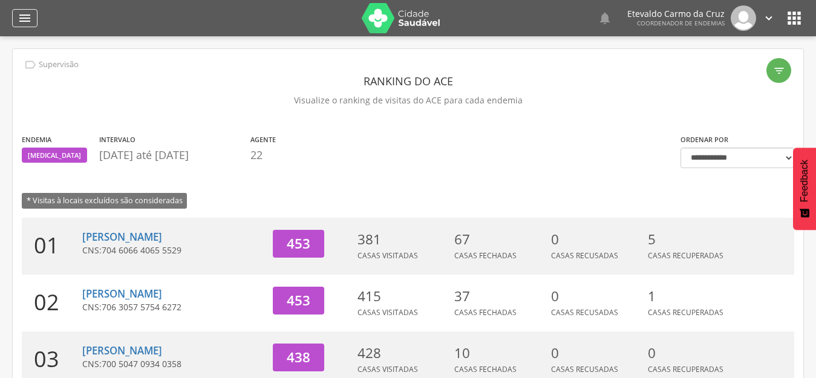
click at [23, 16] on icon "" at bounding box center [25, 18] width 15 height 15
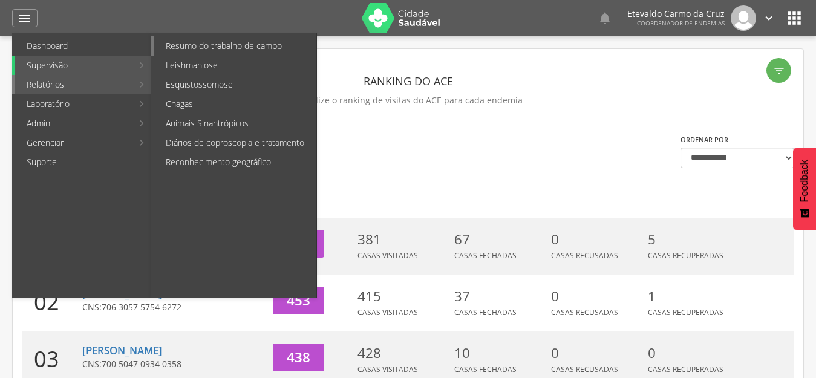
click at [233, 45] on link "Resumo do trabalho de campo" at bounding box center [235, 45] width 163 height 19
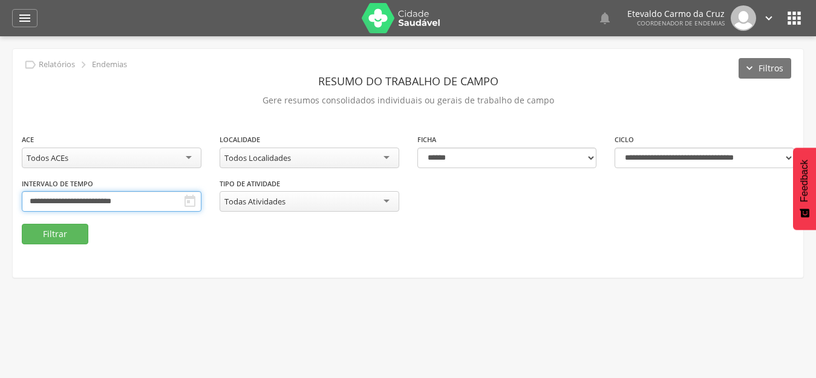
click at [105, 197] on input "**********" at bounding box center [112, 201] width 180 height 21
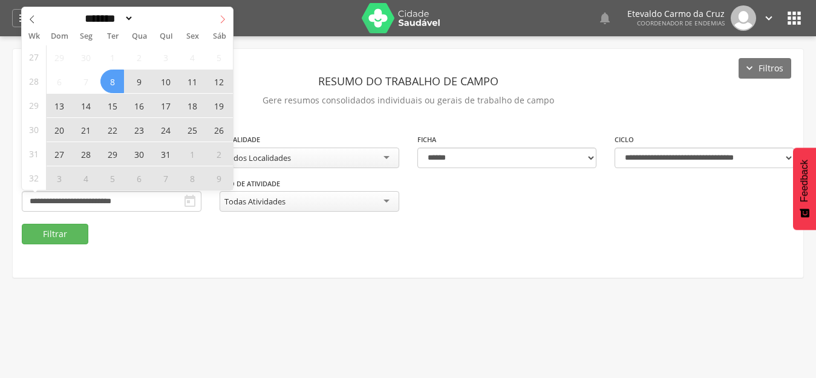
click at [218, 15] on span at bounding box center [222, 17] width 21 height 21
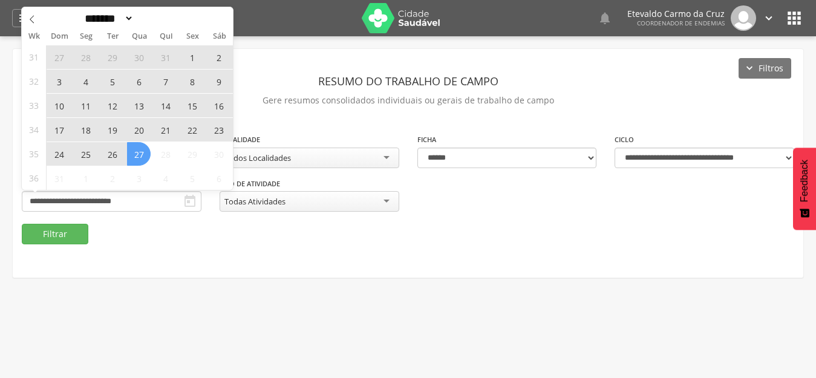
select select "*"
click at [54, 108] on span "10" at bounding box center [59, 106] width 24 height 24
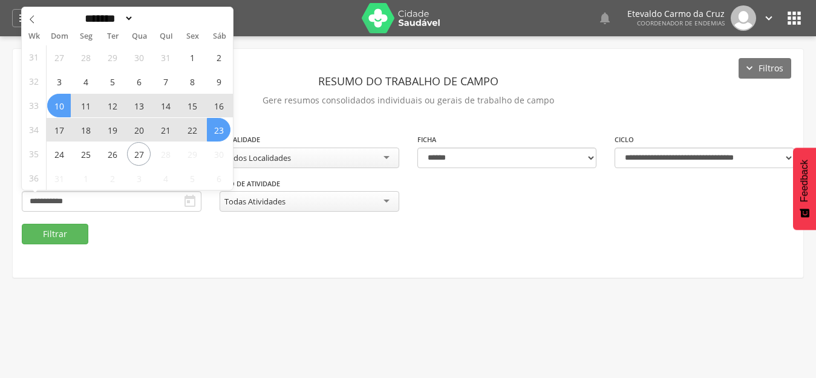
click at [221, 129] on span "23" at bounding box center [219, 130] width 24 height 24
type input "**********"
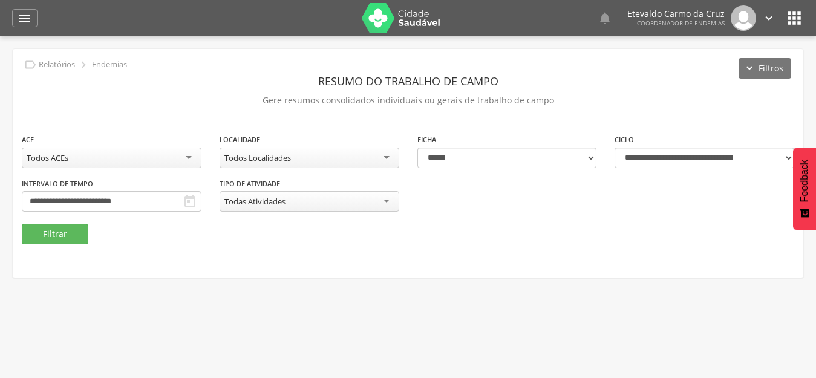
click at [383, 158] on div "Todos Localidades" at bounding box center [310, 158] width 180 height 21
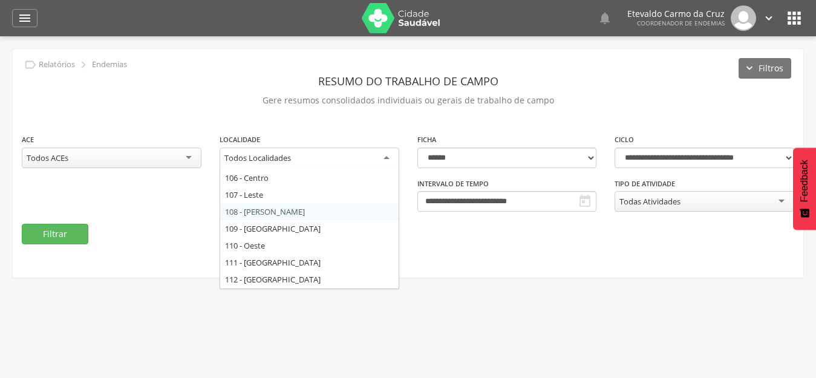
scroll to position [121, 0]
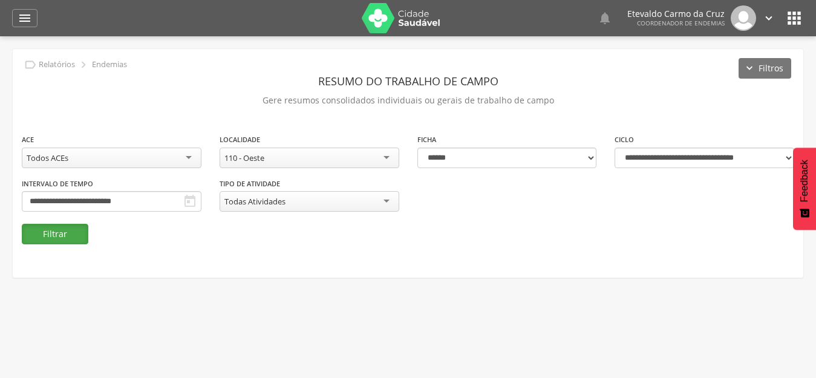
click at [44, 233] on button "Filtrar" at bounding box center [55, 234] width 67 height 21
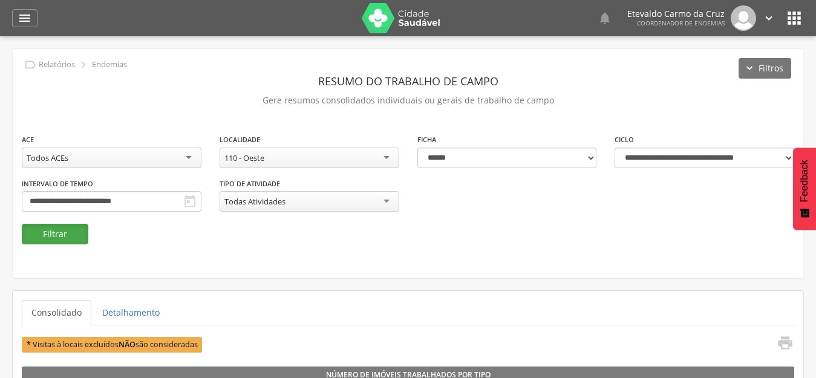
click at [59, 232] on button "Filtrar" at bounding box center [55, 234] width 67 height 21
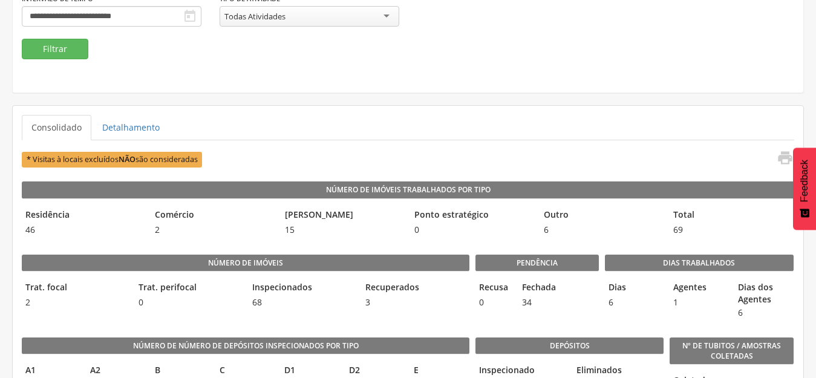
scroll to position [242, 0]
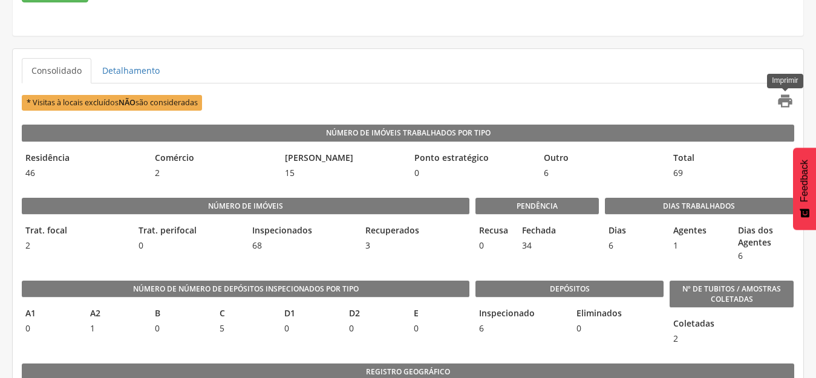
click at [778, 101] on icon "" at bounding box center [785, 101] width 17 height 17
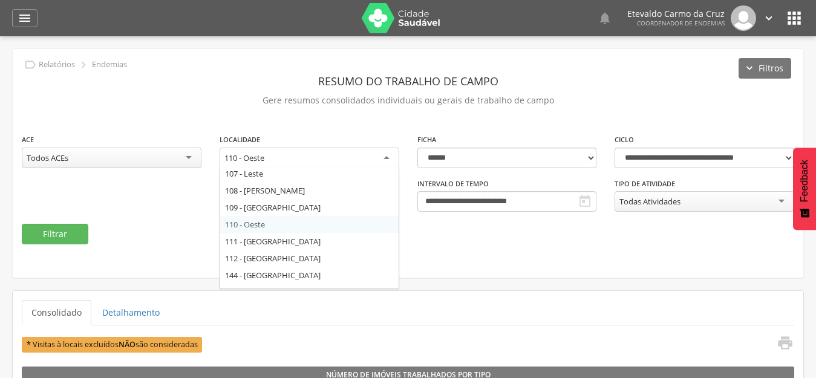
click at [383, 157] on div "110 - Oeste" at bounding box center [310, 159] width 180 height 22
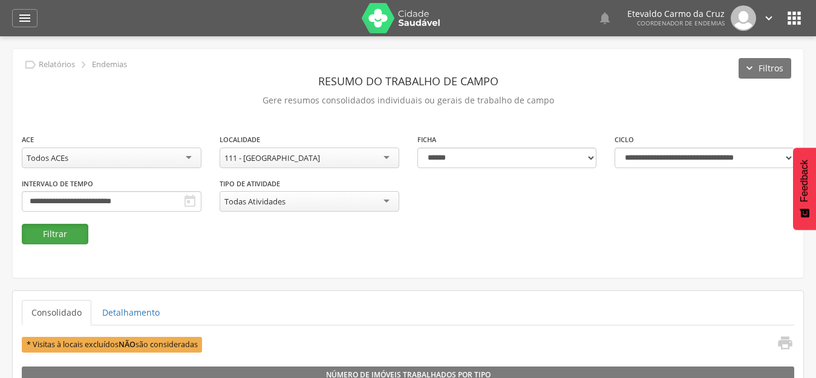
click at [62, 232] on button "Filtrar" at bounding box center [55, 234] width 67 height 21
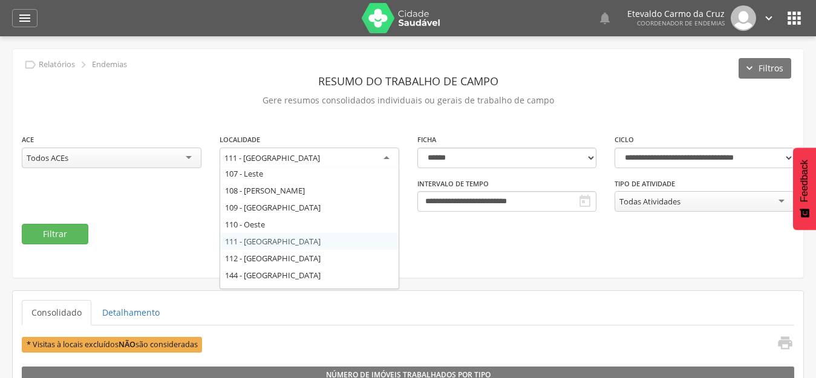
click at [381, 155] on div "111 - [GEOGRAPHIC_DATA]" at bounding box center [310, 159] width 180 height 22
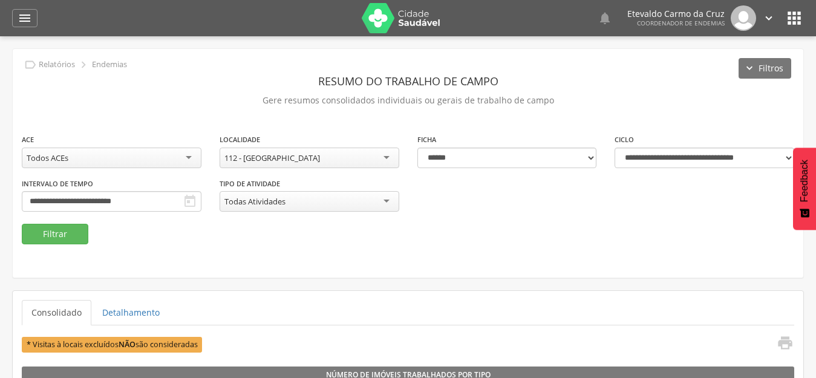
drag, startPoint x: 259, startPoint y: 259, endPoint x: 244, endPoint y: 257, distance: 15.3
click at [52, 230] on button "Filtrar" at bounding box center [55, 234] width 67 height 21
click at [380, 158] on div "112 - [GEOGRAPHIC_DATA]" at bounding box center [310, 158] width 180 height 21
click at [60, 228] on button "Filtrar" at bounding box center [55, 234] width 67 height 21
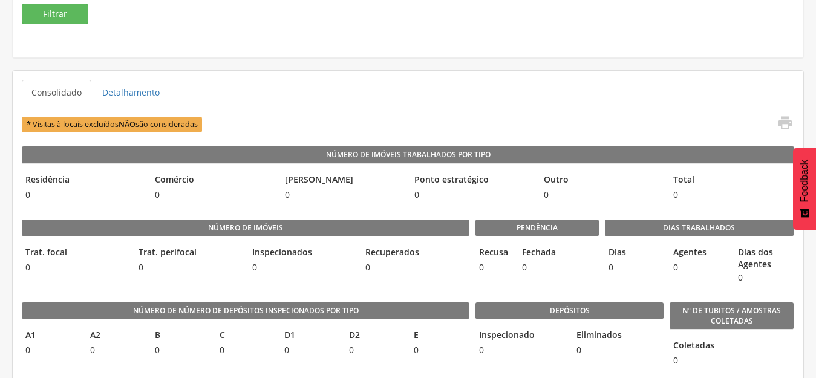
scroll to position [242, 0]
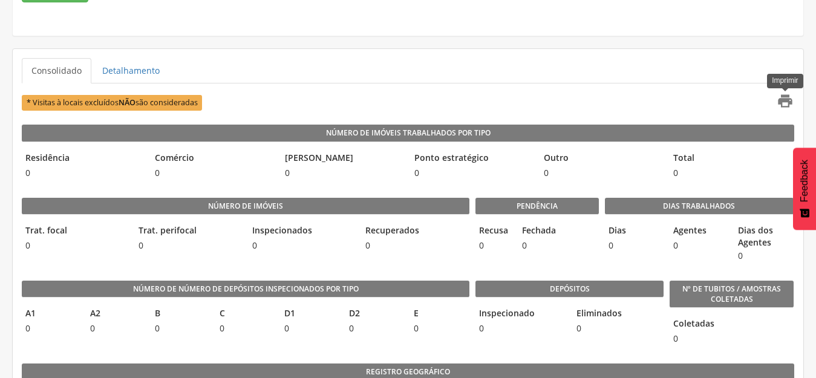
click at [788, 102] on icon "" at bounding box center [785, 101] width 17 height 17
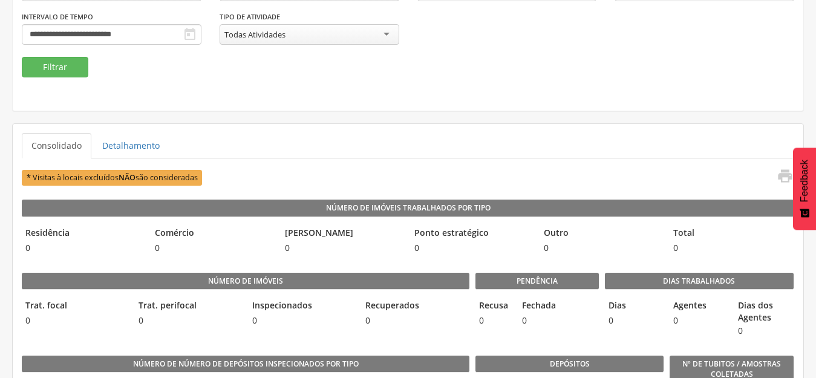
scroll to position [0, 0]
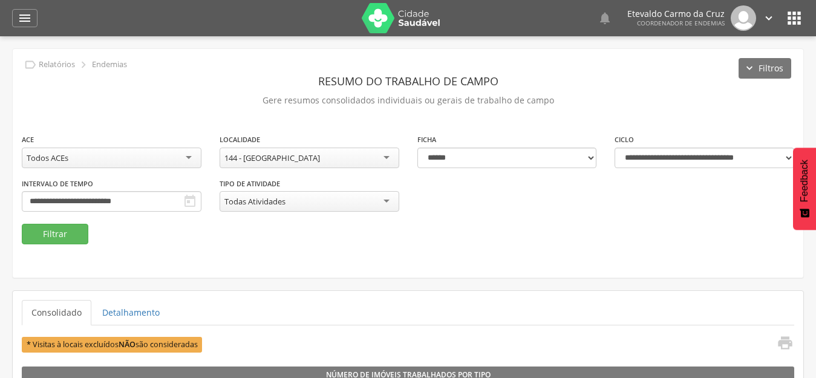
click at [382, 154] on div "144 - [GEOGRAPHIC_DATA]" at bounding box center [310, 158] width 180 height 21
click at [74, 233] on button "Filtrar" at bounding box center [55, 234] width 67 height 21
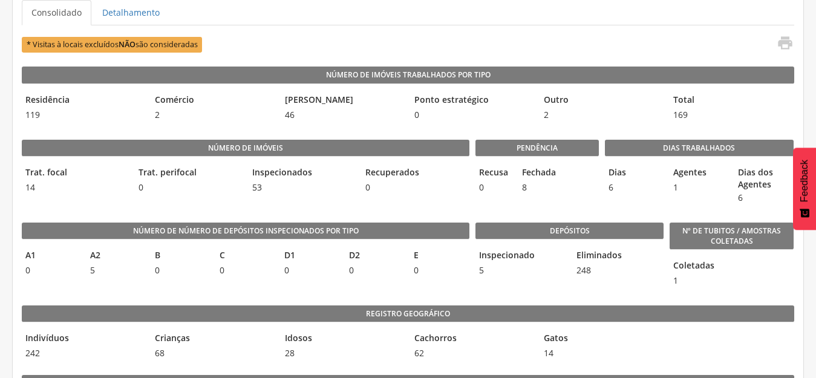
scroll to position [302, 0]
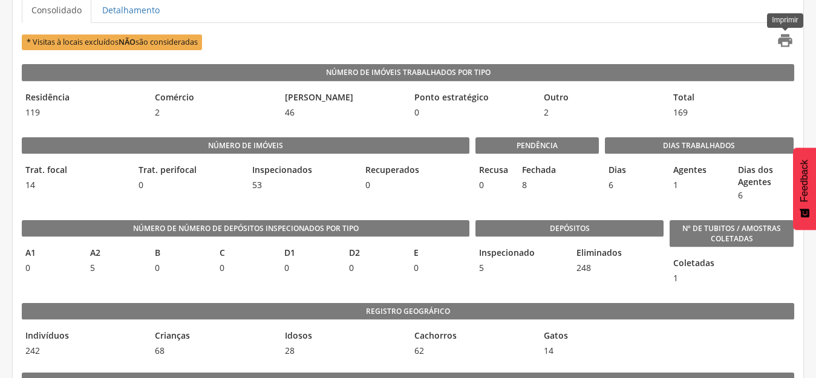
click at [780, 39] on icon "" at bounding box center [785, 40] width 17 height 17
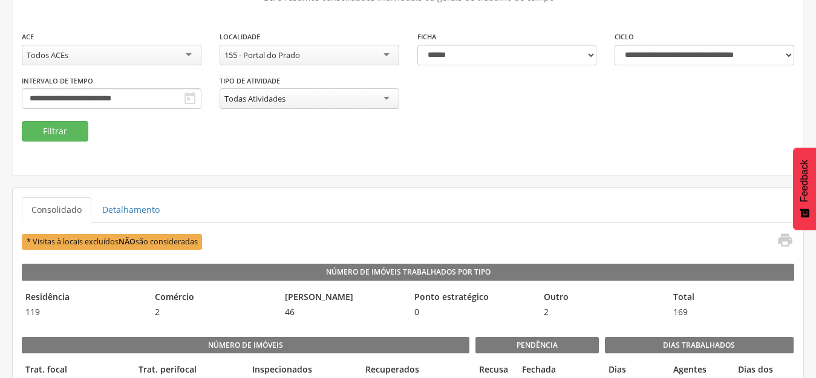
scroll to position [0, 0]
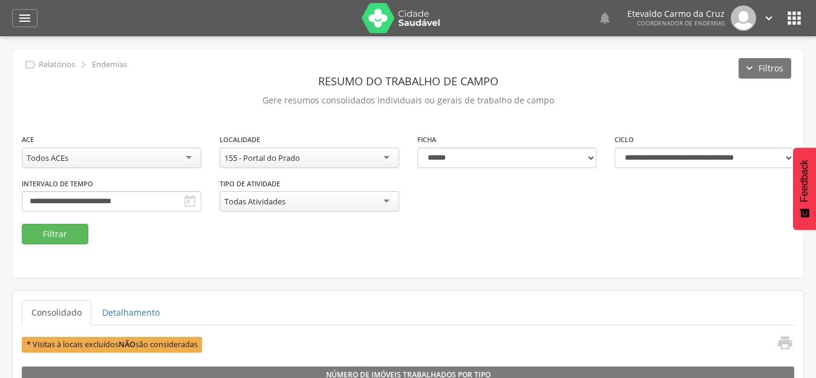
click at [382, 151] on div "155 - Portal do Prado" at bounding box center [310, 158] width 180 height 21
click at [48, 233] on button "Filtrar" at bounding box center [55, 234] width 67 height 21
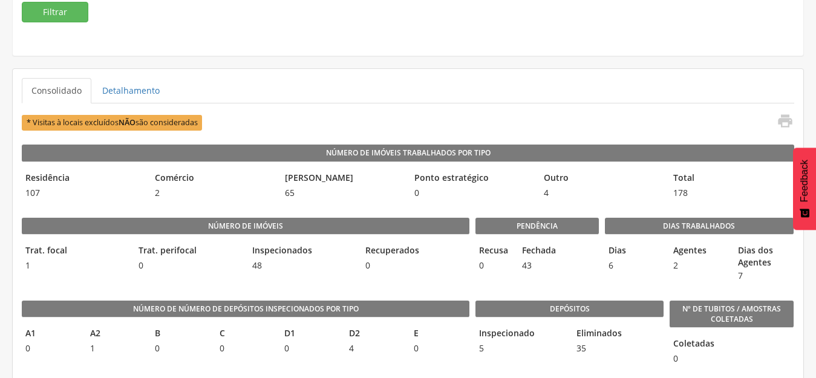
scroll to position [242, 0]
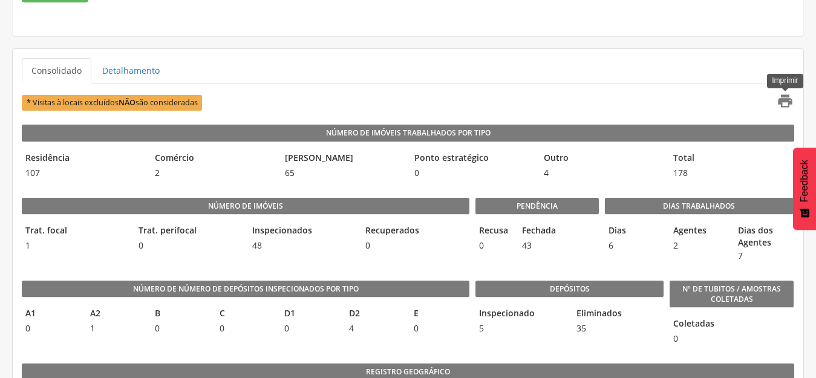
click at [782, 103] on icon "" at bounding box center [785, 101] width 17 height 17
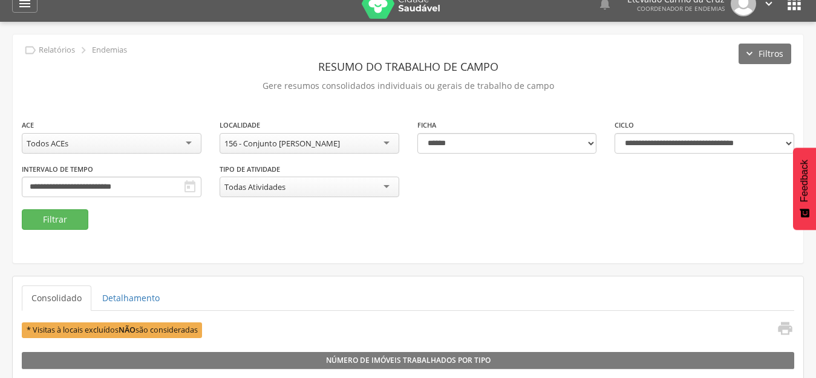
scroll to position [0, 0]
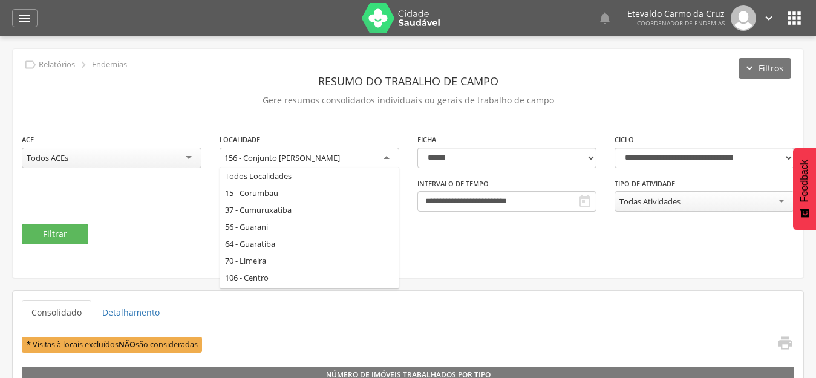
click at [383, 158] on div "156 - Conjunto [PERSON_NAME]" at bounding box center [310, 159] width 180 height 22
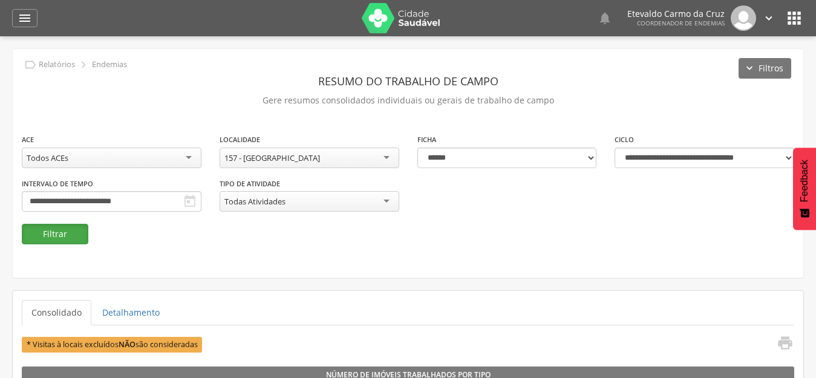
click at [79, 229] on button "Filtrar" at bounding box center [55, 234] width 67 height 21
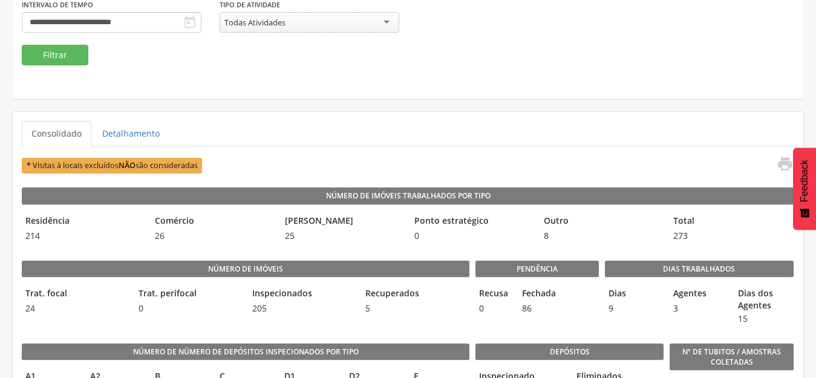
scroll to position [181, 0]
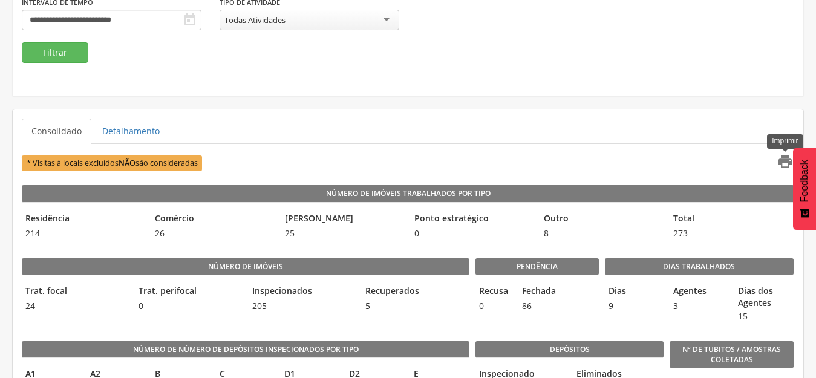
click at [780, 164] on icon "" at bounding box center [785, 161] width 17 height 17
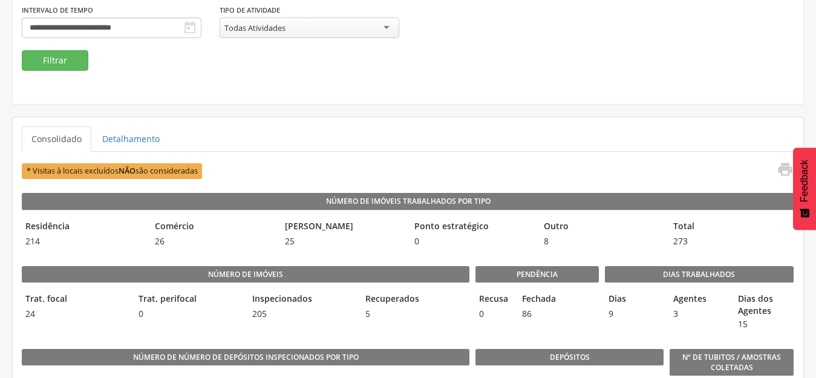
scroll to position [0, 0]
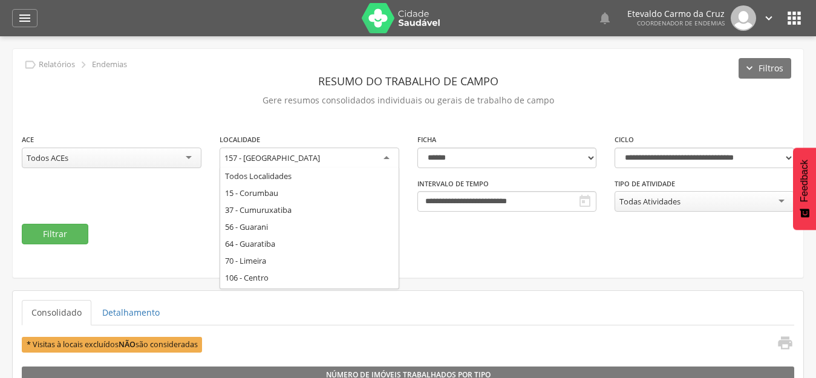
click at [383, 160] on div "157 - [GEOGRAPHIC_DATA]" at bounding box center [310, 159] width 180 height 22
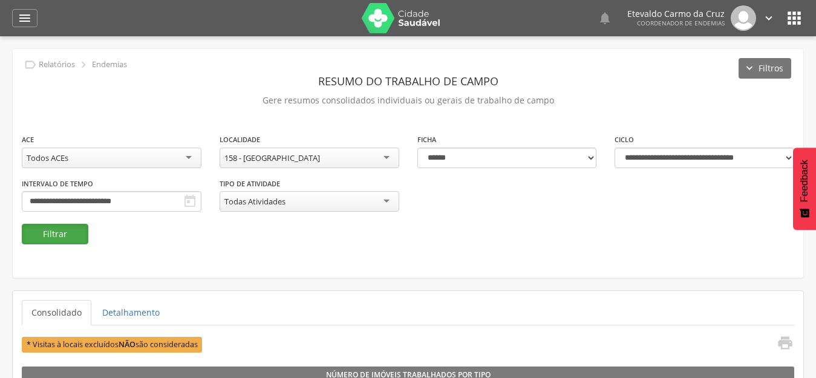
click at [61, 231] on button "Filtrar" at bounding box center [55, 234] width 67 height 21
click at [379, 157] on div "158 - [GEOGRAPHIC_DATA]" at bounding box center [310, 158] width 180 height 21
click at [63, 235] on button "Filtrar" at bounding box center [55, 234] width 67 height 21
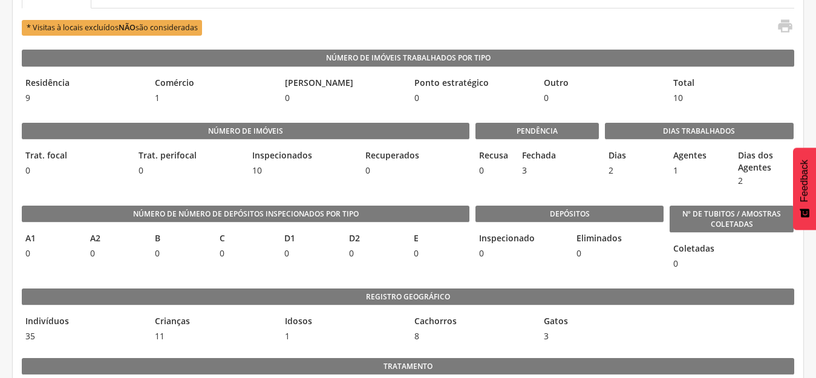
scroll to position [302, 0]
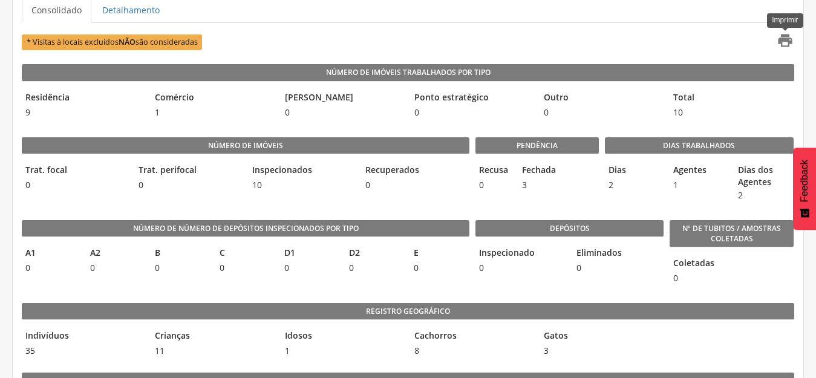
click at [789, 40] on icon "" at bounding box center [785, 40] width 17 height 17
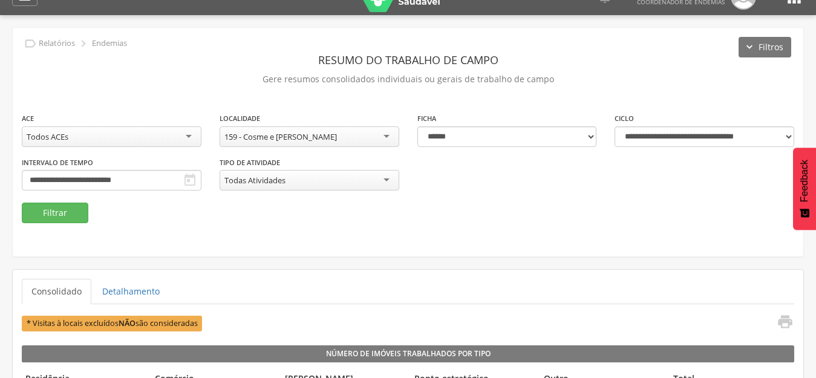
scroll to position [0, 0]
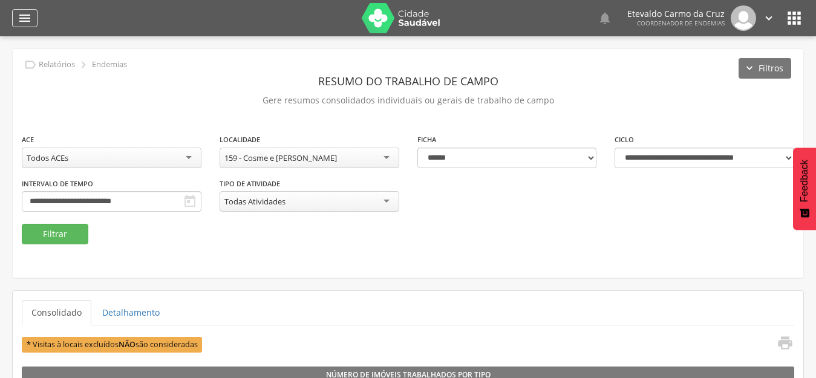
click at [22, 16] on icon "" at bounding box center [25, 18] width 15 height 15
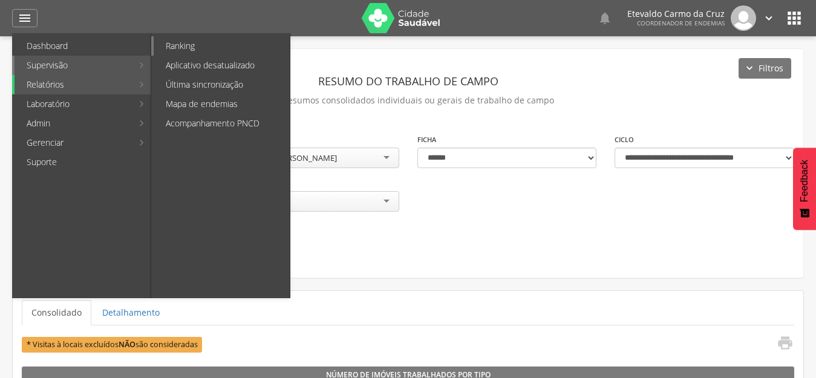
click at [201, 51] on link "Ranking" at bounding box center [222, 45] width 136 height 19
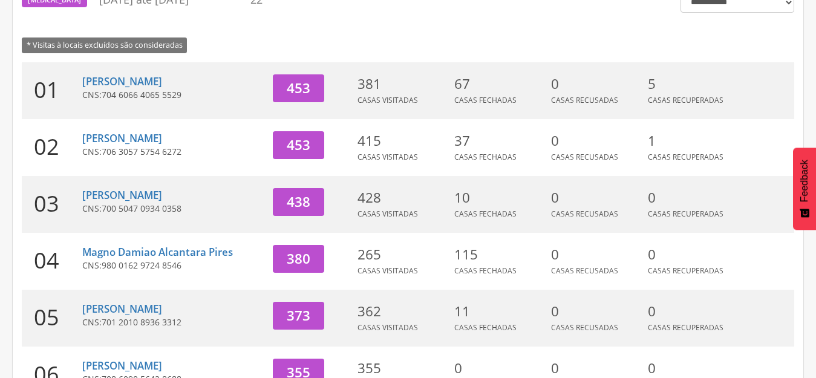
scroll to position [181, 0]
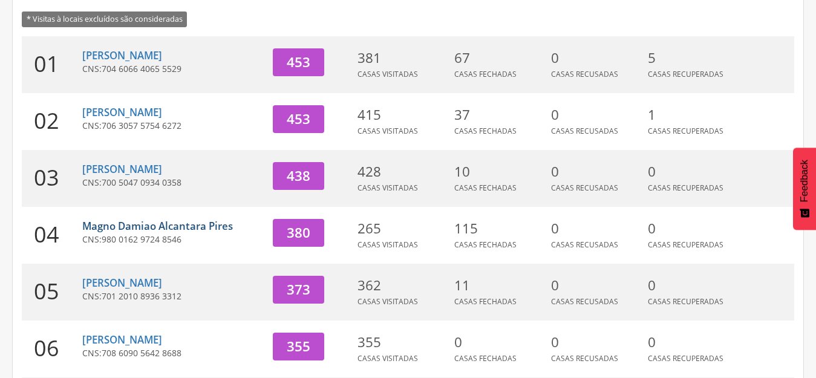
click at [145, 226] on link "Magno Damiao Alcantara Pires" at bounding box center [157, 226] width 151 height 14
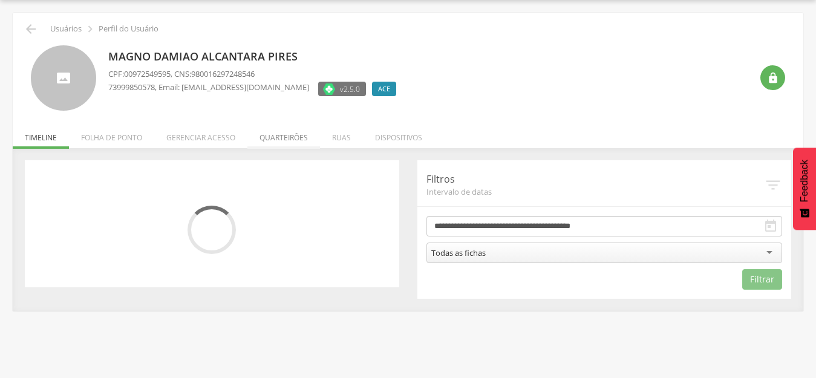
click at [285, 138] on li "Quarteirões" at bounding box center [283, 134] width 73 height 28
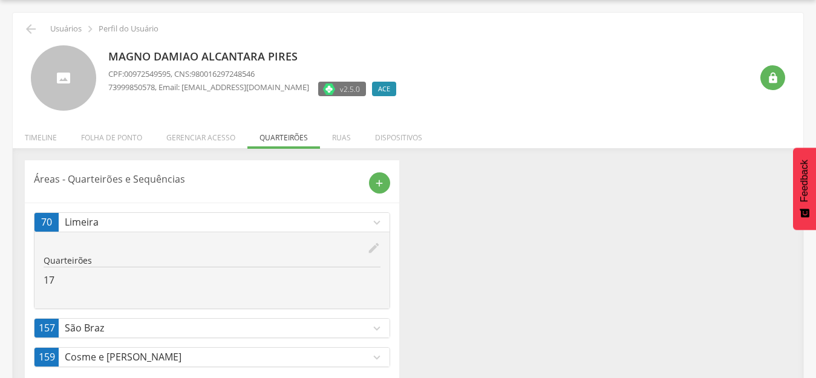
click at [162, 352] on p "Cosme e [PERSON_NAME]" at bounding box center [217, 357] width 305 height 14
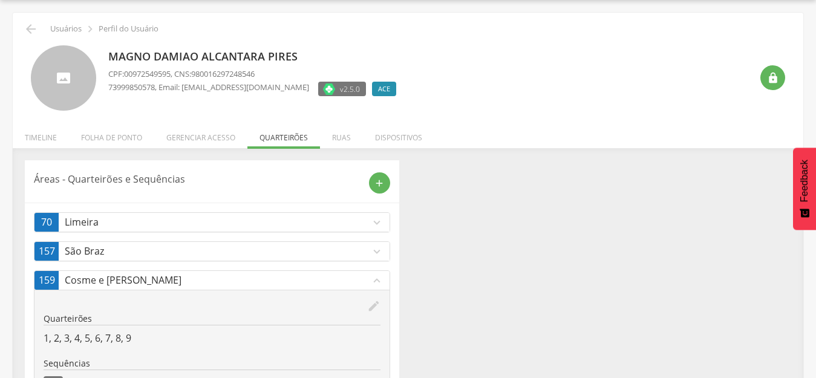
scroll to position [0, 0]
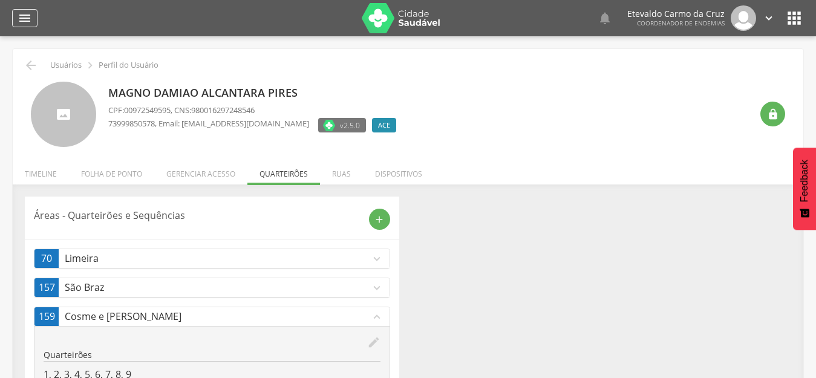
click at [22, 16] on icon "" at bounding box center [25, 18] width 15 height 15
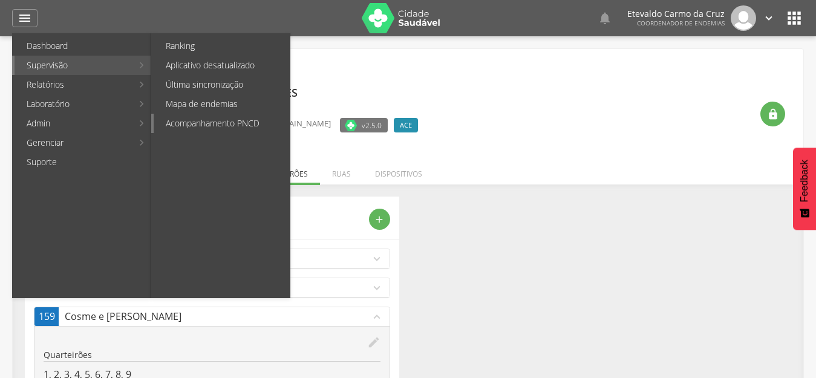
click at [250, 122] on link "Acompanhamento PNCD" at bounding box center [222, 123] width 136 height 19
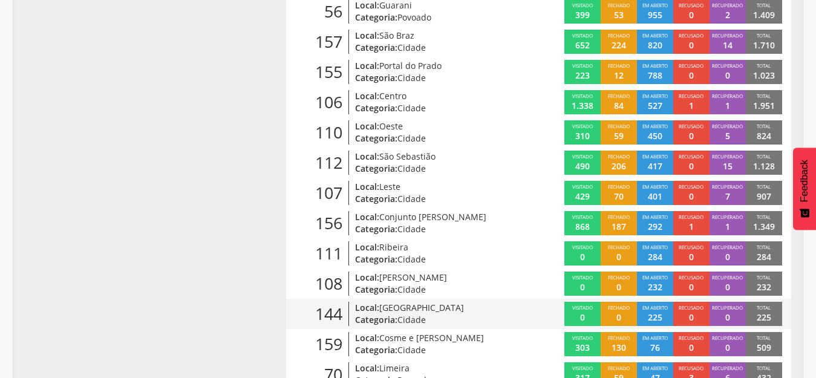
scroll to position [423, 0]
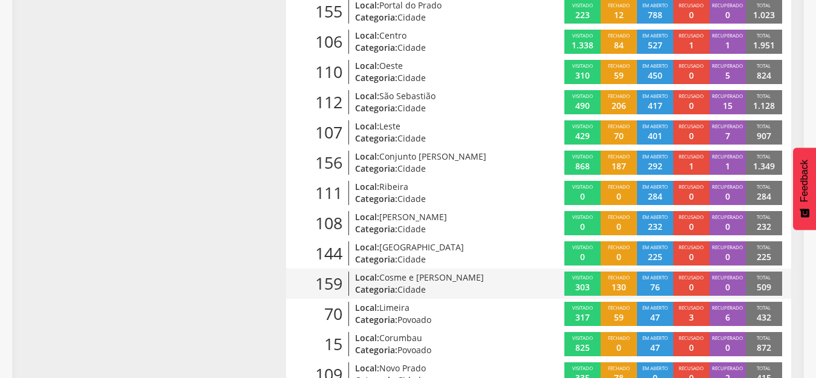
click at [651, 281] on p "76" at bounding box center [655, 287] width 10 height 12
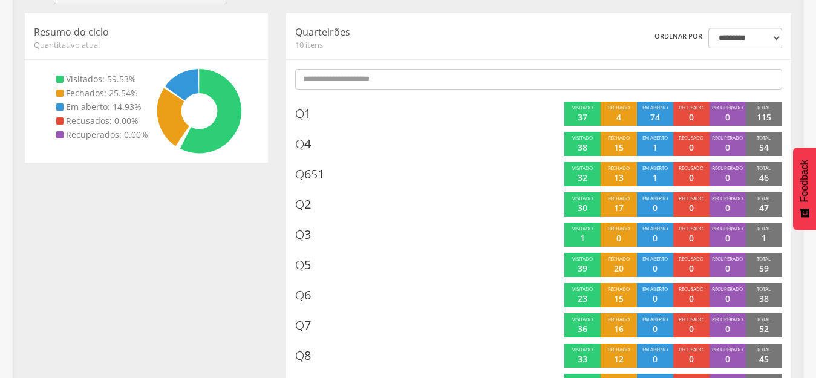
scroll to position [181, 0]
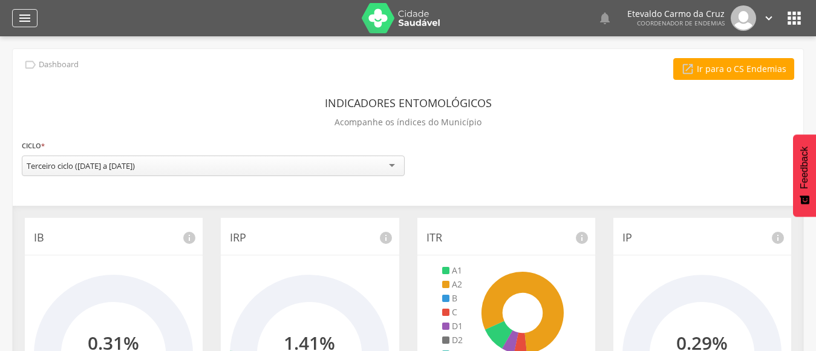
click at [31, 21] on icon "" at bounding box center [25, 18] width 15 height 15
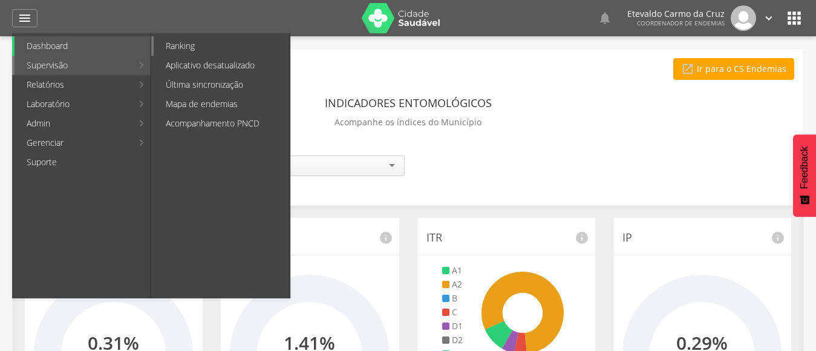
click at [221, 50] on link "Ranking" at bounding box center [222, 45] width 136 height 19
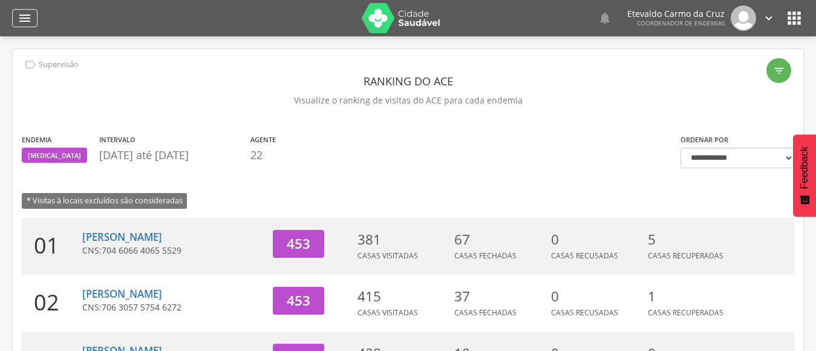
click at [26, 19] on icon "" at bounding box center [25, 18] width 15 height 15
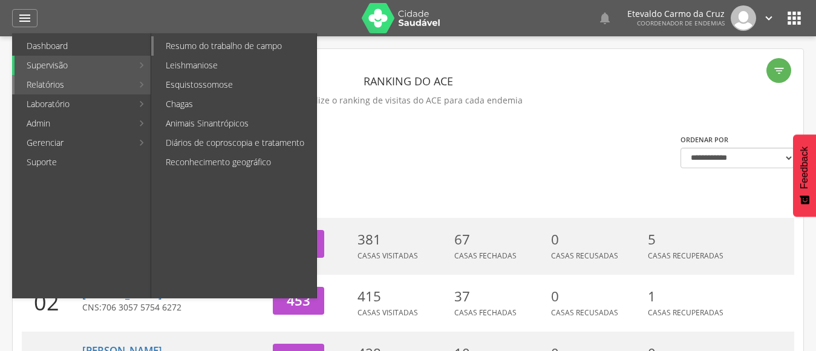
click at [206, 40] on link "Resumo do trabalho de campo" at bounding box center [235, 45] width 163 height 19
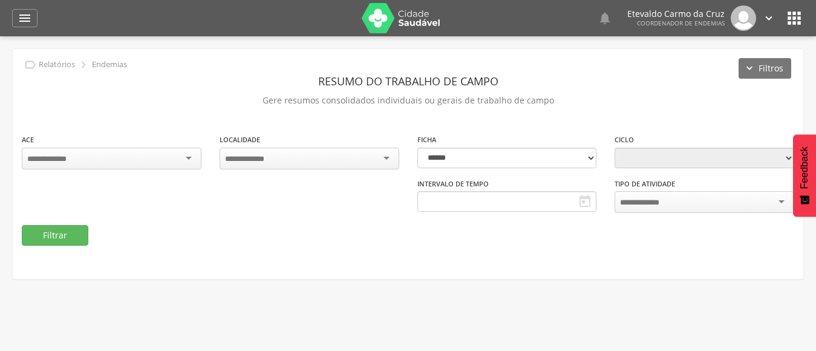
type input "**********"
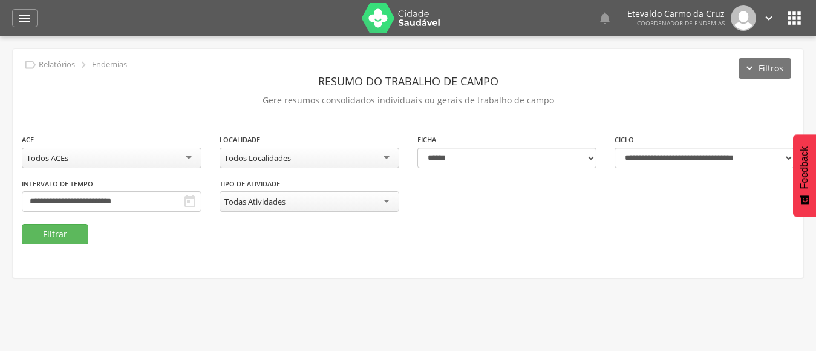
click at [132, 183] on div "**********" at bounding box center [112, 194] width 180 height 35
click at [127, 198] on input "**********" at bounding box center [112, 201] width 180 height 21
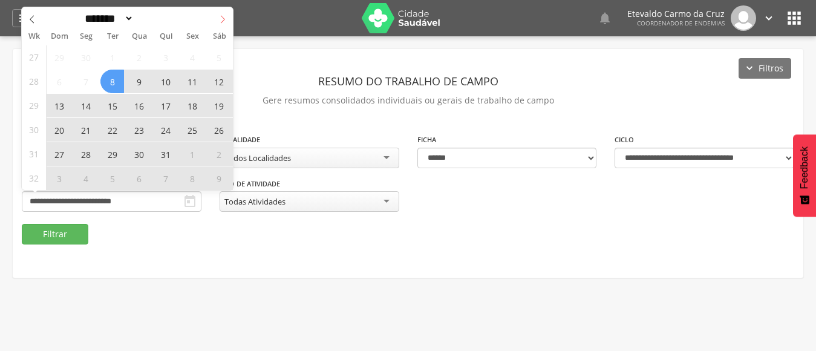
click at [221, 18] on icon at bounding box center [222, 19] width 8 height 8
select select "*"
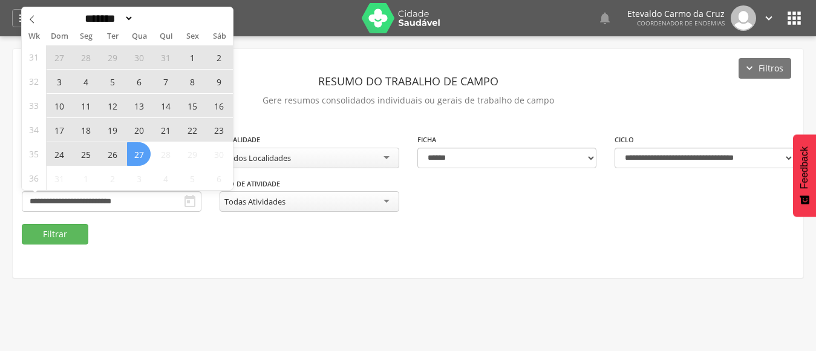
click at [59, 125] on span "17" at bounding box center [59, 130] width 24 height 24
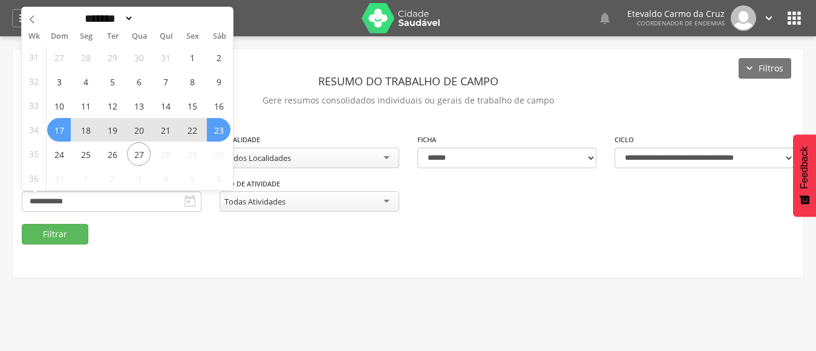
click at [213, 122] on span "23" at bounding box center [219, 130] width 24 height 24
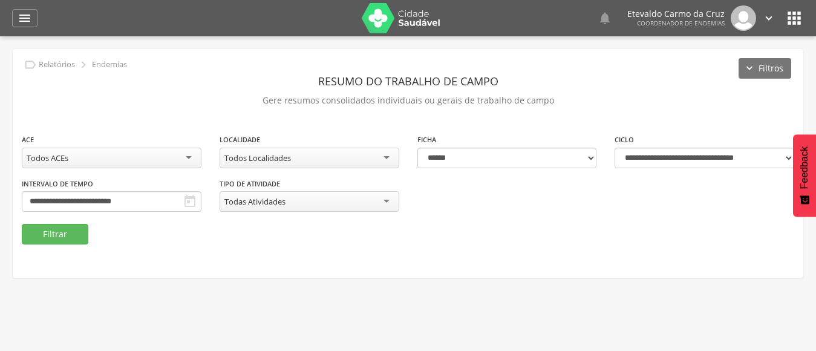
click at [383, 158] on div "Todos Localidades" at bounding box center [310, 158] width 180 height 21
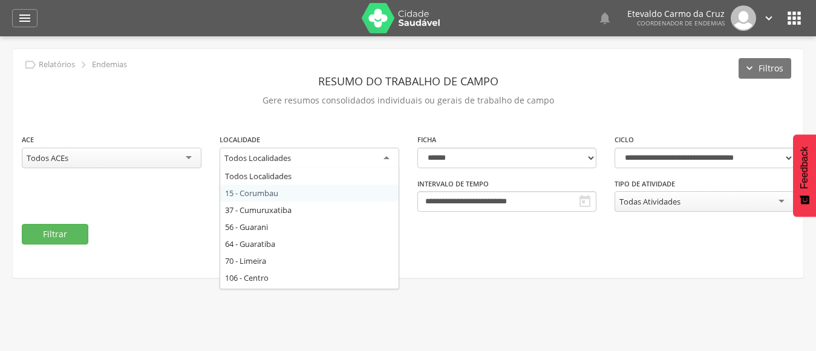
drag, startPoint x: 285, startPoint y: 189, endPoint x: 277, endPoint y: 192, distance: 9.0
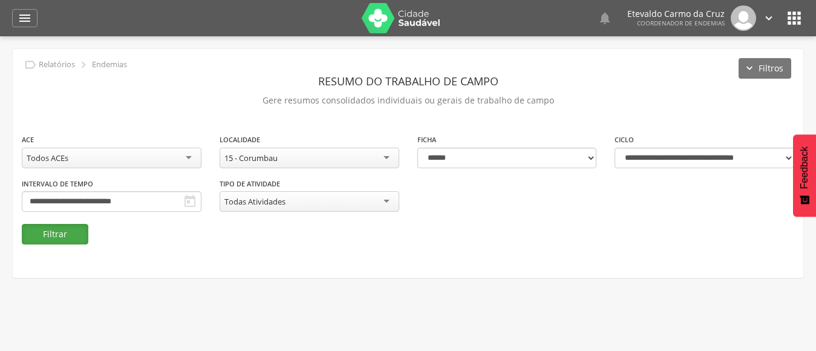
click at [64, 230] on button "Filtrar" at bounding box center [55, 234] width 67 height 21
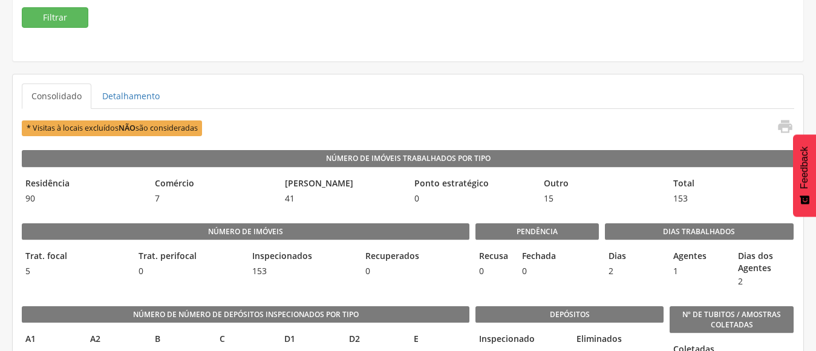
scroll to position [242, 0]
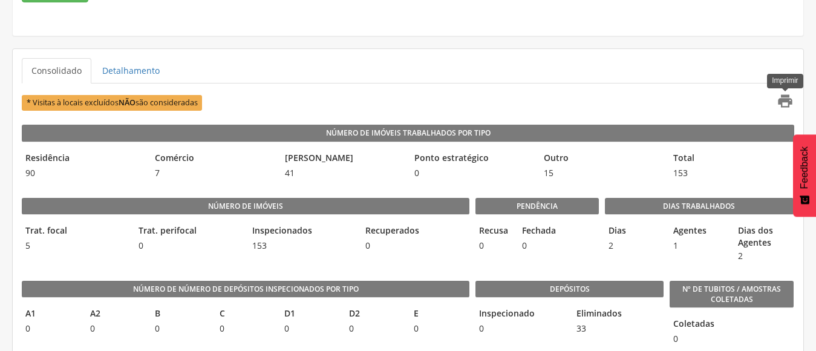
click at [784, 100] on icon "" at bounding box center [785, 101] width 17 height 17
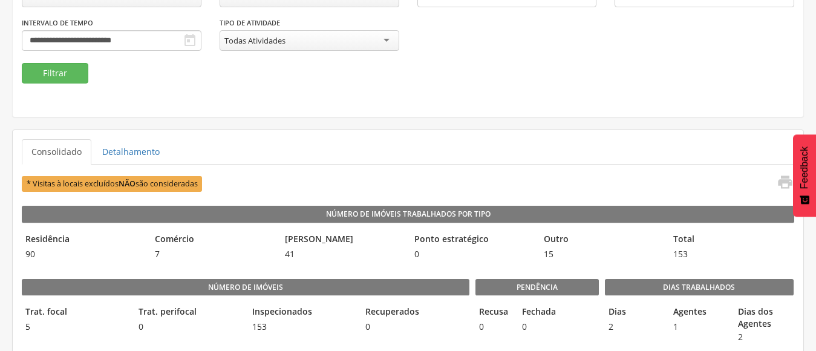
scroll to position [0, 0]
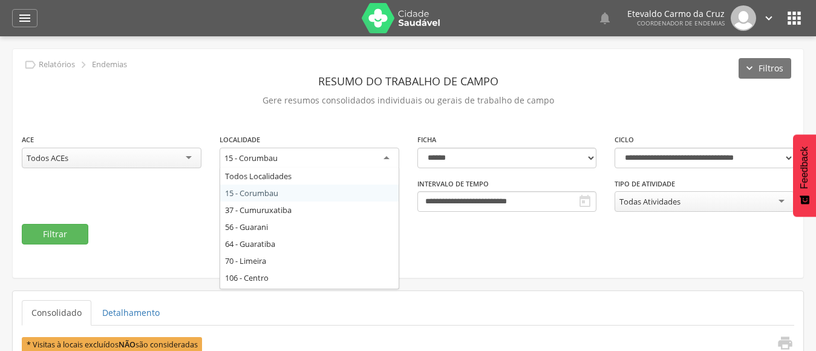
click at [385, 157] on div "15 - Corumbau" at bounding box center [310, 159] width 180 height 22
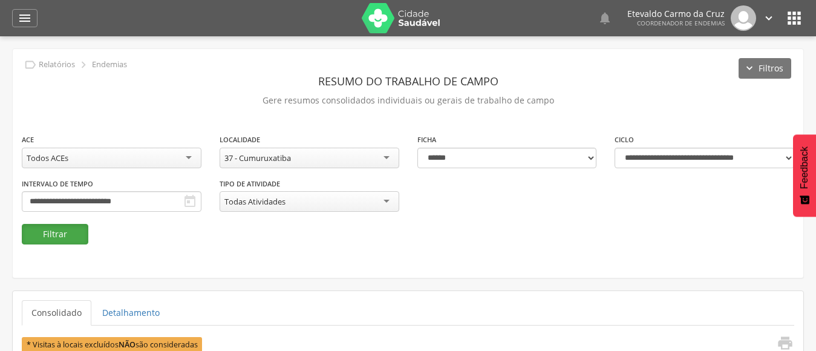
click at [57, 235] on button "Filtrar" at bounding box center [55, 234] width 67 height 21
click at [67, 234] on button "Filtrar" at bounding box center [55, 234] width 67 height 21
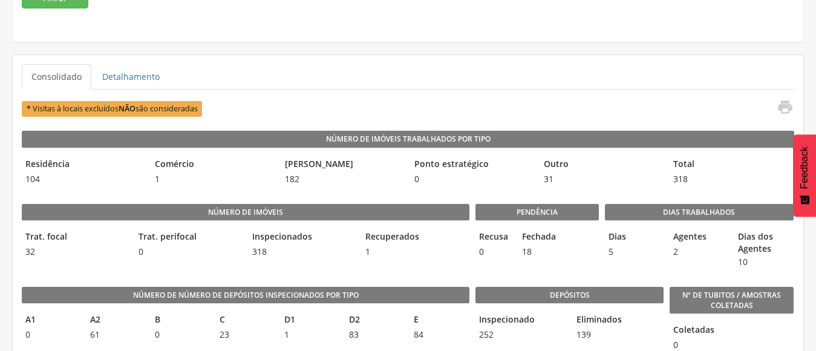
scroll to position [242, 0]
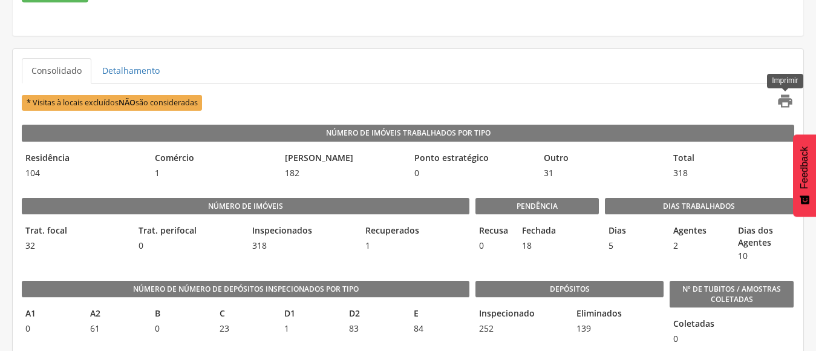
click at [780, 101] on icon "" at bounding box center [785, 101] width 17 height 17
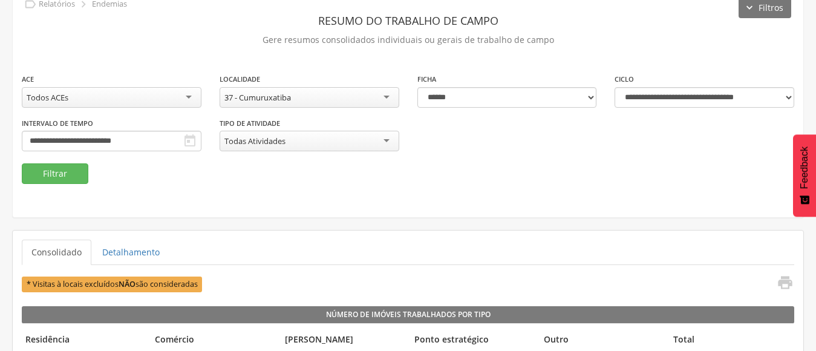
scroll to position [0, 0]
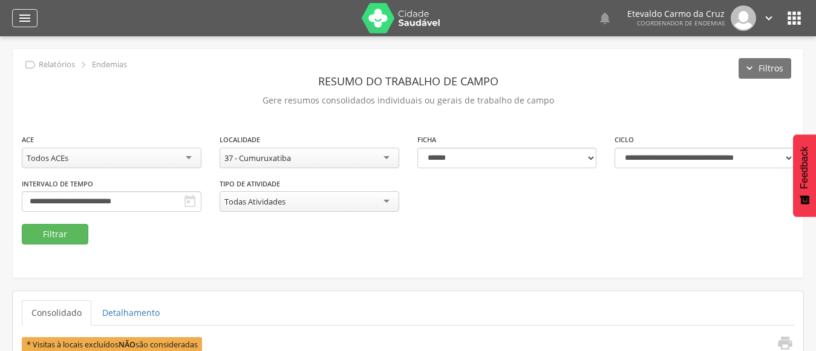
click at [24, 16] on icon "" at bounding box center [25, 18] width 15 height 15
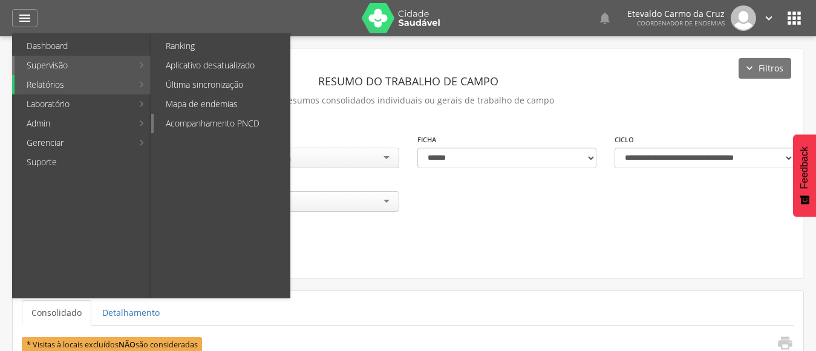
click at [201, 118] on link "Acompanhamento PNCD" at bounding box center [222, 123] width 136 height 19
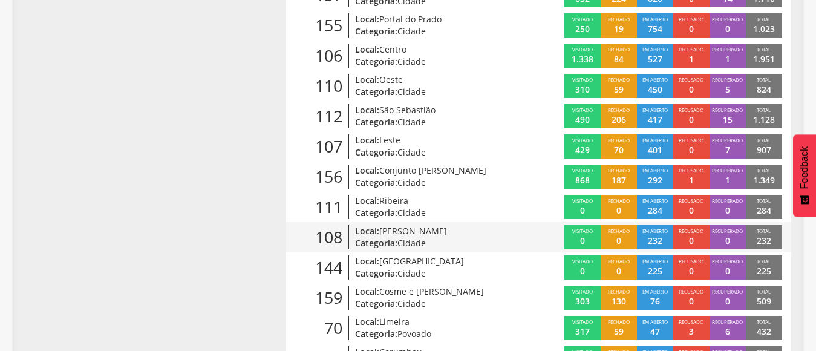
scroll to position [423, 0]
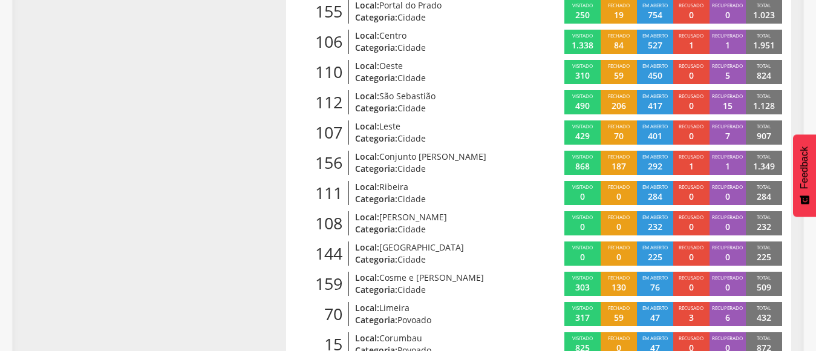
click at [412, 248] on span "[GEOGRAPHIC_DATA]" at bounding box center [421, 246] width 85 height 11
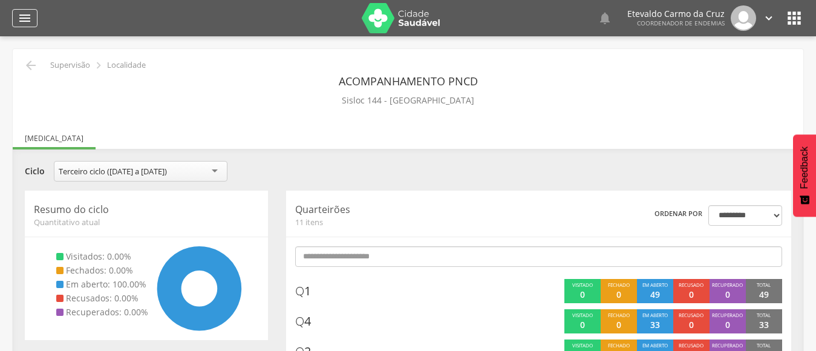
click at [24, 21] on icon "" at bounding box center [25, 18] width 15 height 15
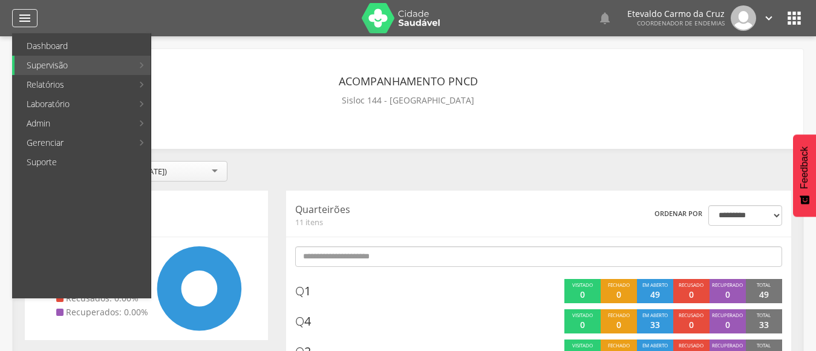
click at [29, 19] on icon "" at bounding box center [25, 18] width 15 height 15
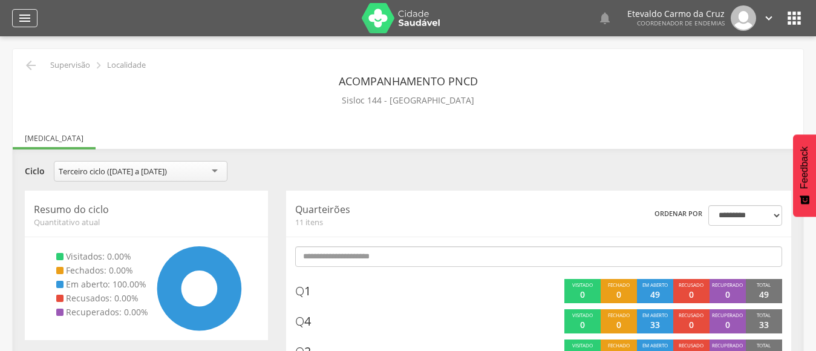
click at [32, 19] on div "" at bounding box center [24, 18] width 25 height 18
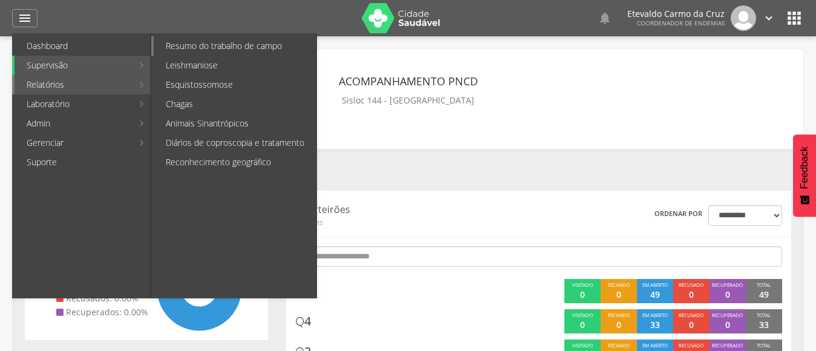
click at [206, 47] on link "Resumo do trabalho de campo" at bounding box center [235, 45] width 163 height 19
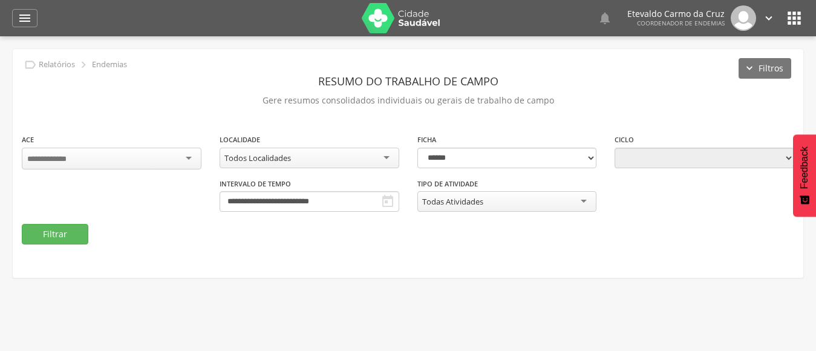
type input "**********"
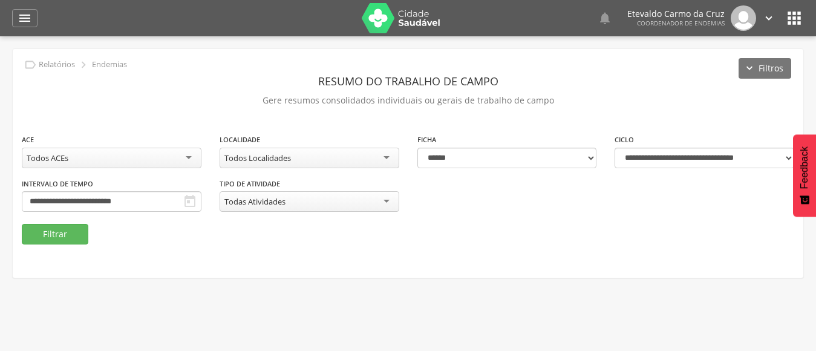
click at [386, 158] on div "Todos Localidades" at bounding box center [310, 158] width 180 height 21
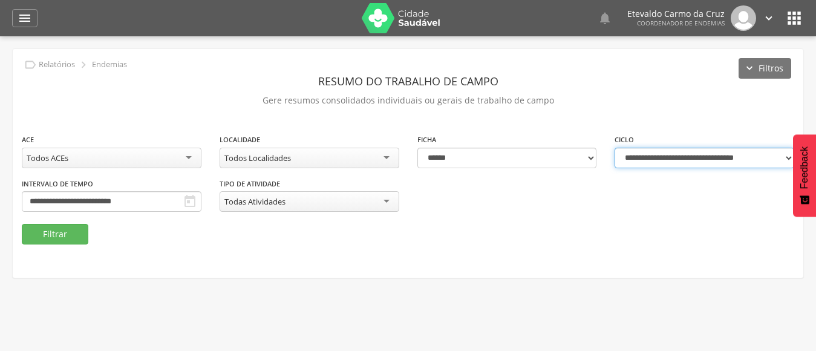
click at [788, 158] on select "**********" at bounding box center [704, 158] width 180 height 21
click at [717, 152] on select "**********" at bounding box center [704, 158] width 180 height 21
select select "**********"
click at [614, 148] on select "**********" at bounding box center [704, 158] width 180 height 21
type input "**********"
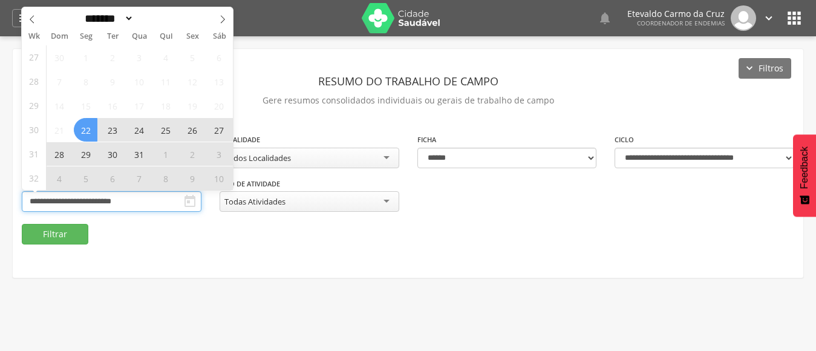
click at [122, 201] on input "**********" at bounding box center [112, 201] width 180 height 21
click at [220, 20] on icon at bounding box center [222, 19] width 8 height 8
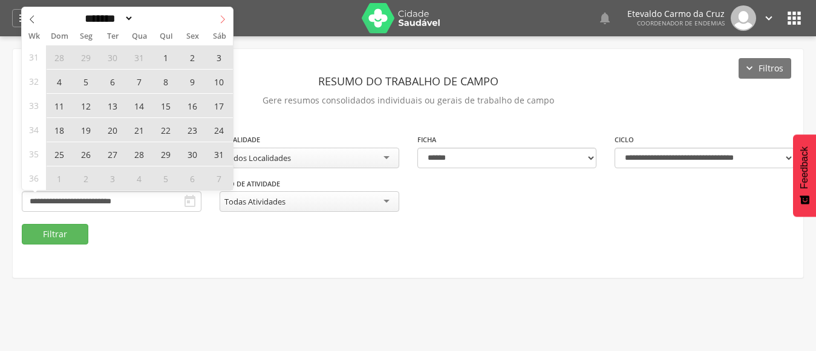
click at [220, 20] on icon at bounding box center [222, 19] width 8 height 8
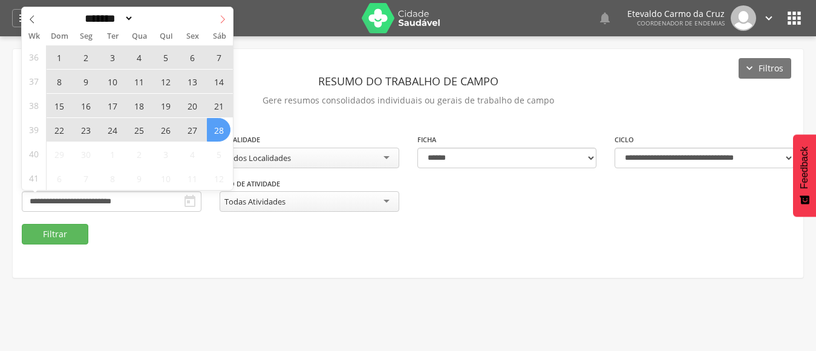
click at [220, 20] on icon at bounding box center [222, 19] width 8 height 8
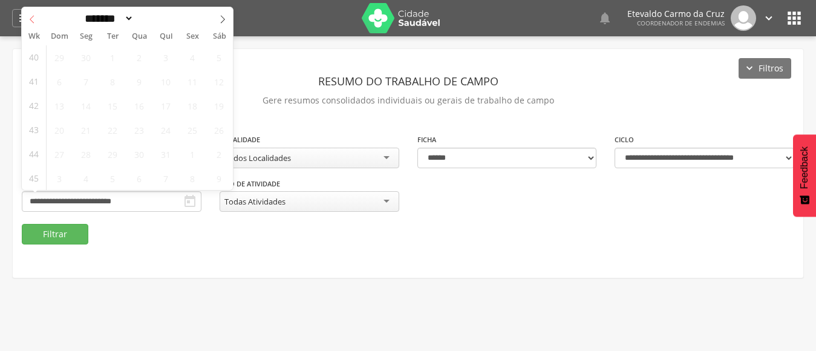
click at [30, 24] on span at bounding box center [32, 17] width 21 height 21
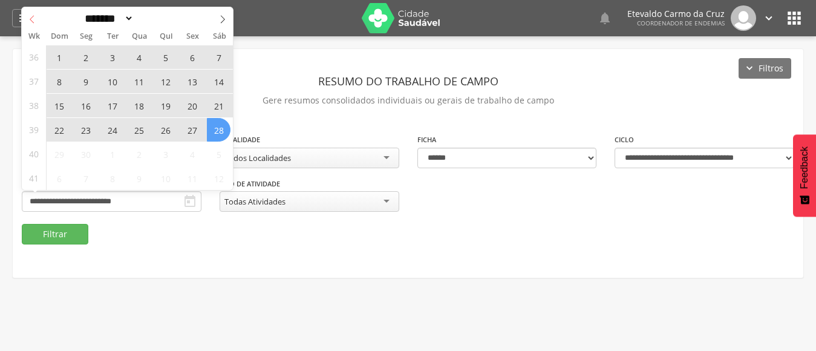
click at [29, 19] on icon at bounding box center [32, 19] width 8 height 8
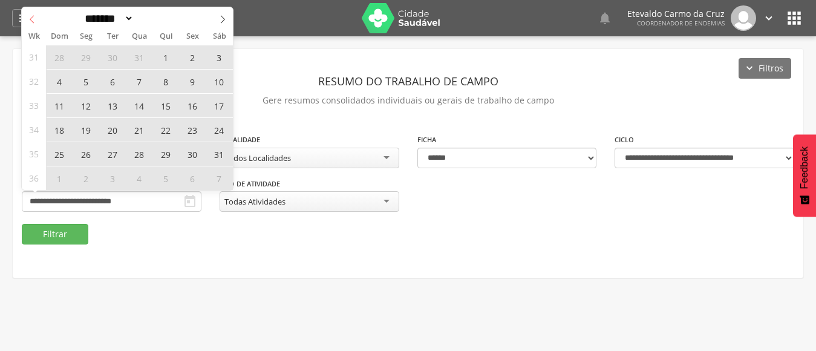
click at [29, 19] on icon at bounding box center [32, 19] width 8 height 8
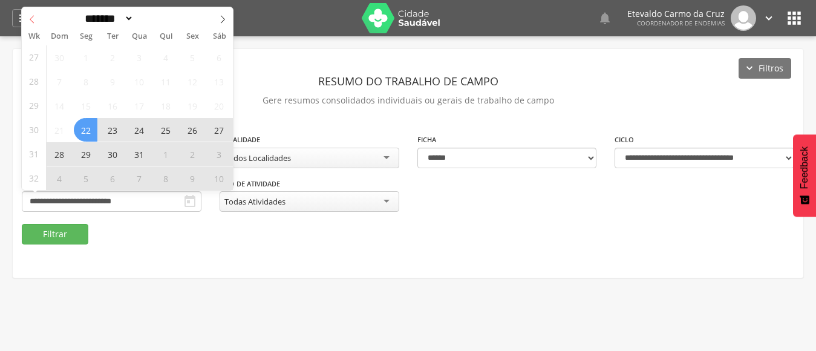
click at [29, 19] on icon at bounding box center [32, 19] width 8 height 8
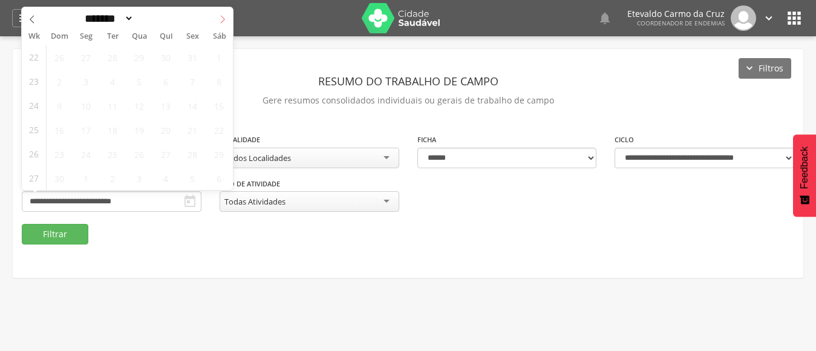
click at [217, 19] on span at bounding box center [222, 17] width 21 height 21
select select "*"
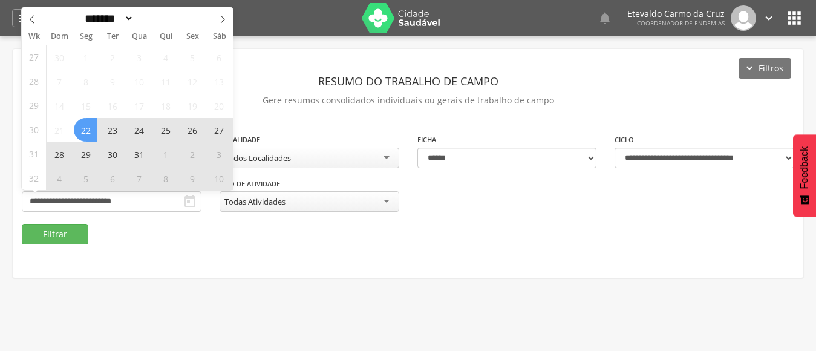
click at [80, 129] on span "22" at bounding box center [86, 130] width 24 height 24
type input "**********"
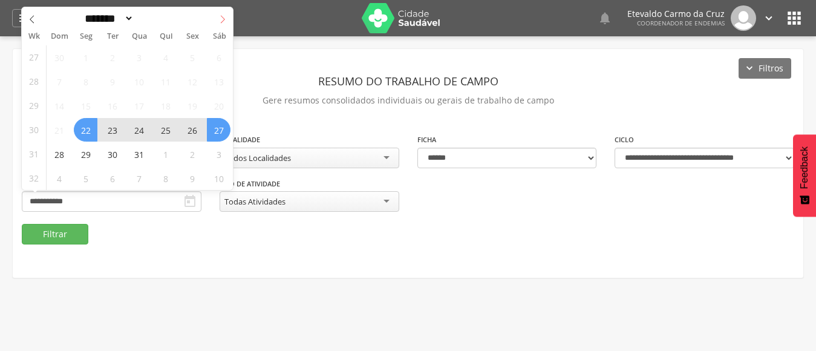
click at [221, 18] on icon at bounding box center [222, 19] width 8 height 8
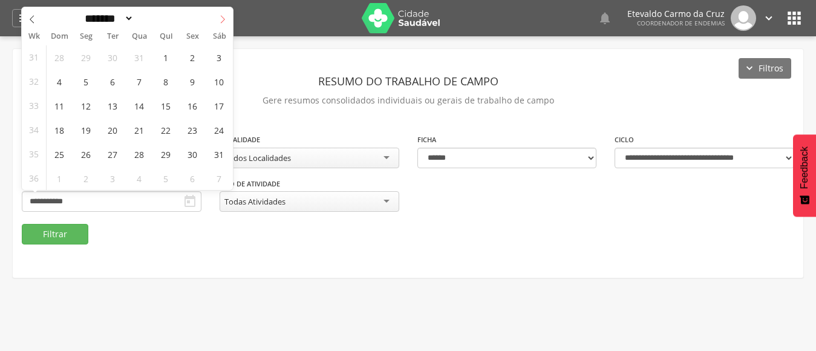
click at [222, 20] on icon at bounding box center [222, 19] width 8 height 8
click at [32, 19] on icon at bounding box center [32, 19] width 8 height 8
select select "*"
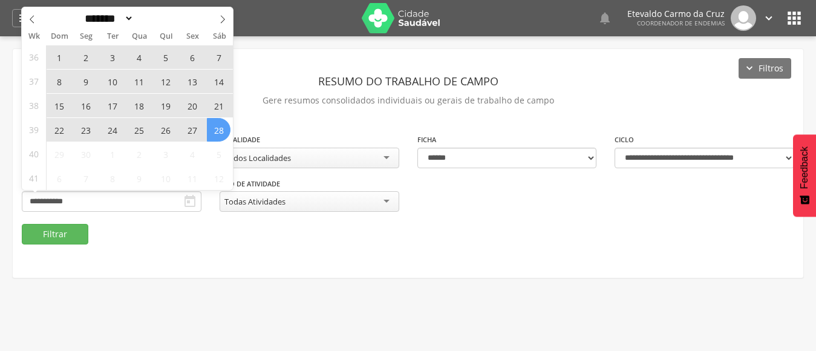
click at [221, 135] on span "28" at bounding box center [219, 130] width 24 height 24
type input "**********"
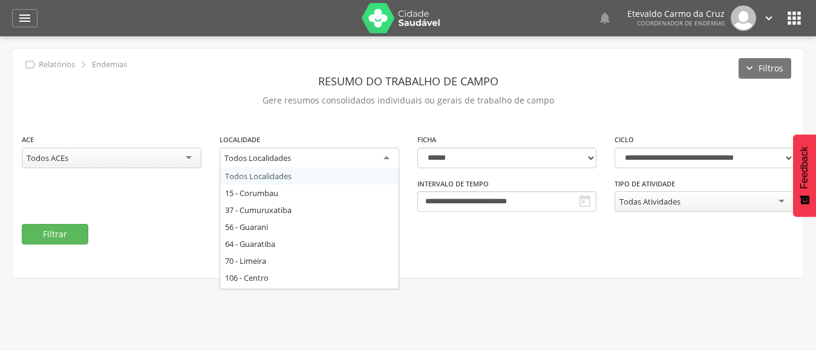
click at [382, 155] on div "Todos Localidades" at bounding box center [310, 159] width 180 height 22
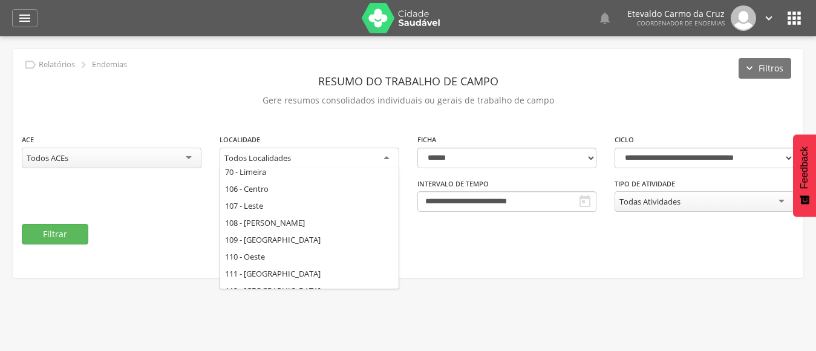
drag, startPoint x: 400, startPoint y: 235, endPoint x: 401, endPoint y: 244, distance: 9.2
click at [401, 244] on fieldset "**********" at bounding box center [408, 188] width 772 height 111
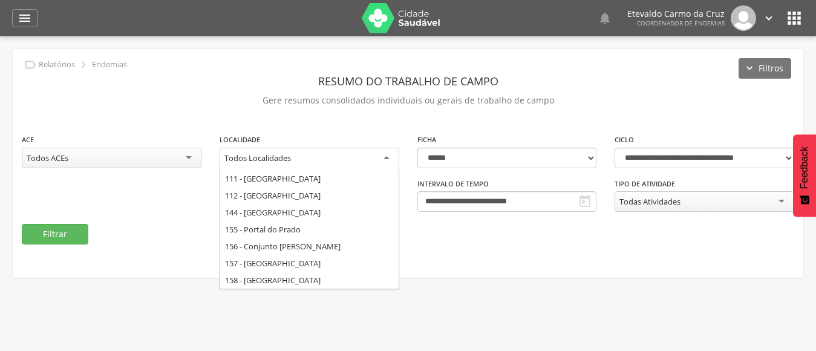
scroll to position [201, 0]
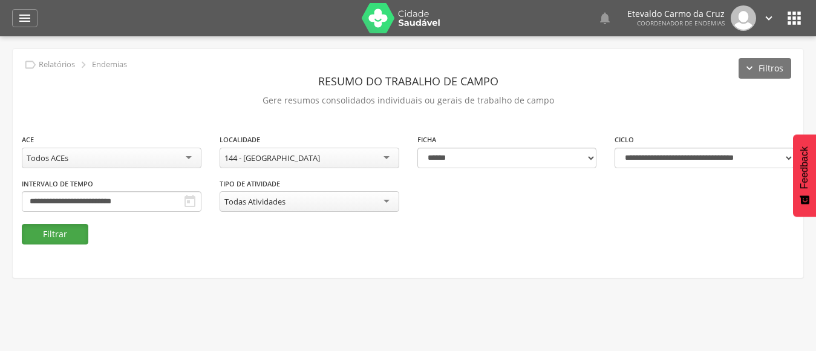
click at [63, 229] on button "Filtrar" at bounding box center [55, 234] width 67 height 21
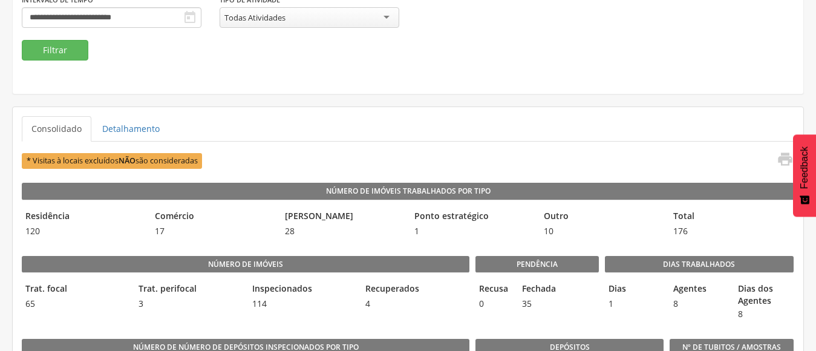
scroll to position [181, 0]
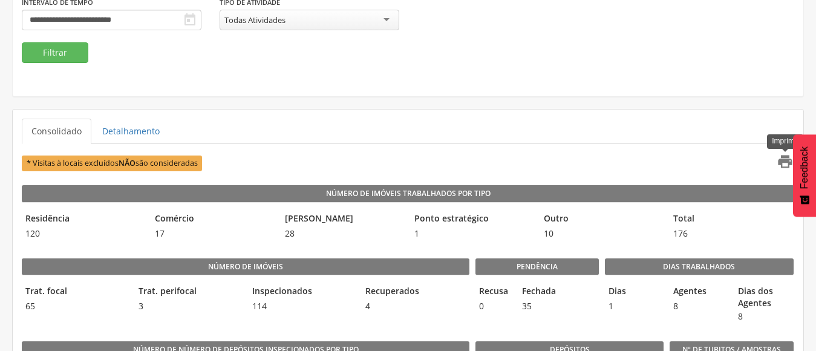
click at [784, 160] on icon "" at bounding box center [785, 161] width 17 height 17
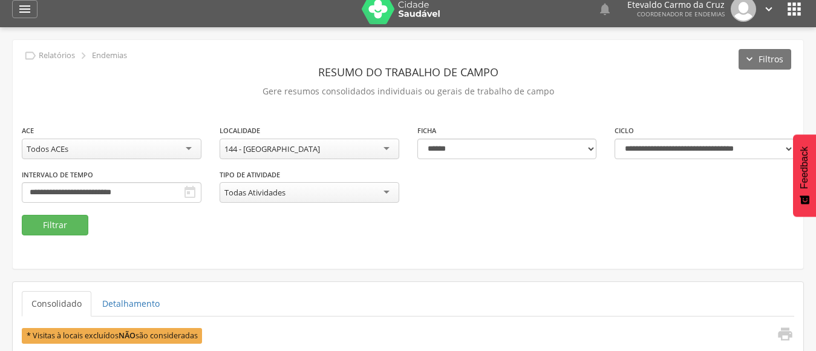
scroll to position [0, 0]
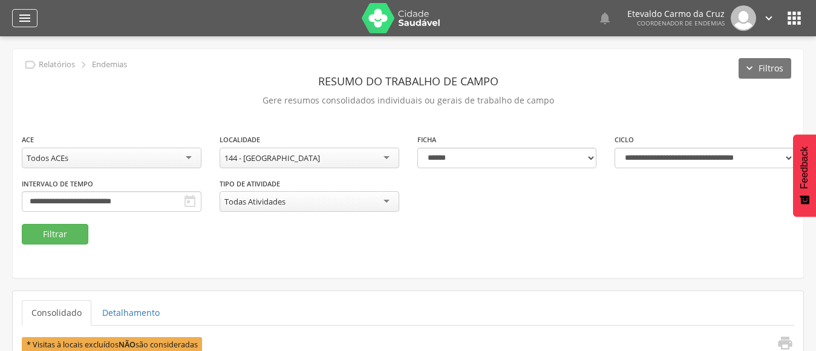
click at [22, 17] on icon "" at bounding box center [25, 18] width 15 height 15
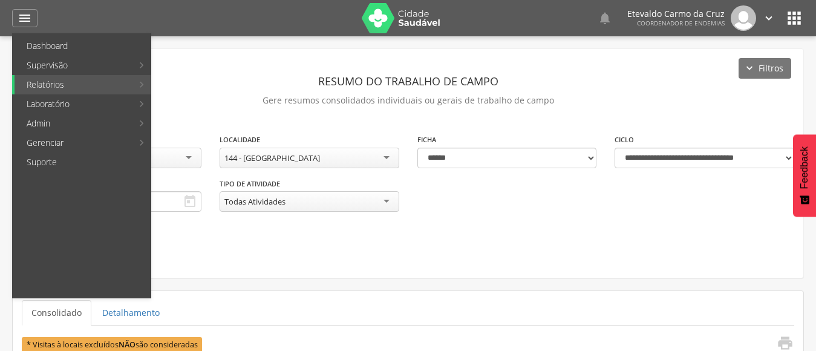
click at [225, 91] on header "Resumo do Trabalho de Campo" at bounding box center [408, 81] width 772 height 22
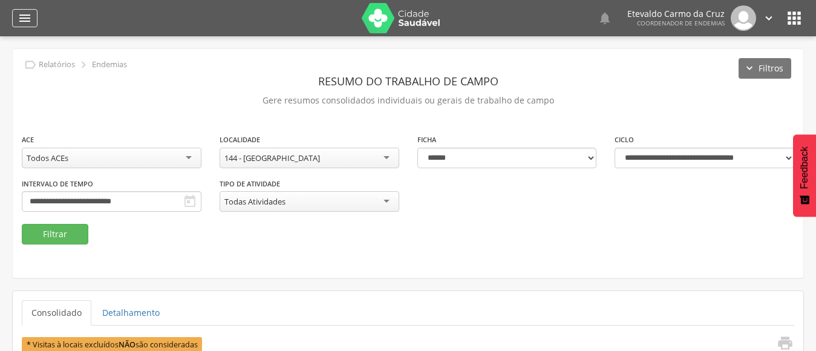
click at [19, 18] on icon "" at bounding box center [25, 18] width 15 height 15
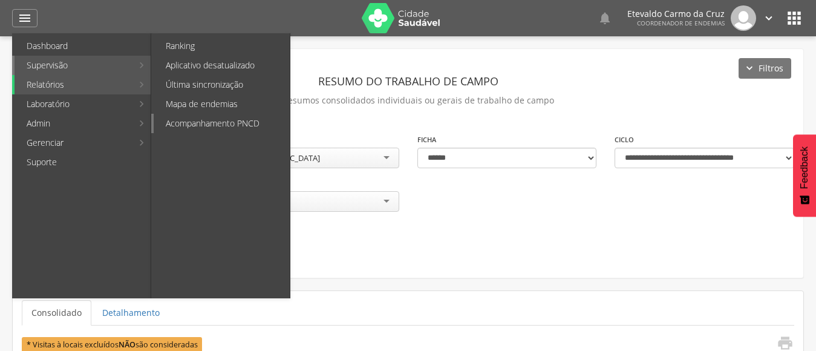
click at [216, 117] on link "Acompanhamento PNCD" at bounding box center [222, 123] width 136 height 19
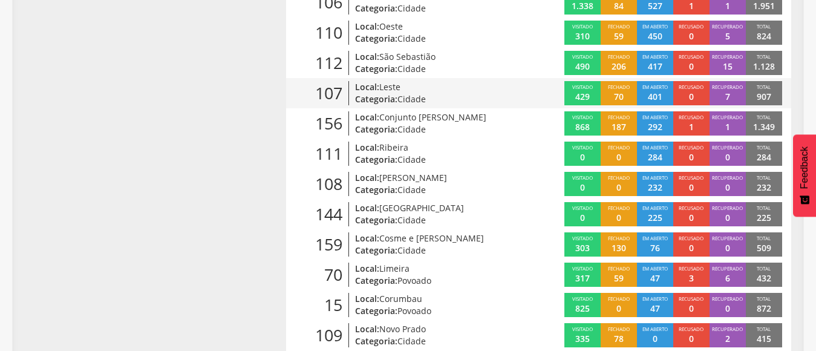
scroll to position [484, 0]
